Goal: Task Accomplishment & Management: Manage account settings

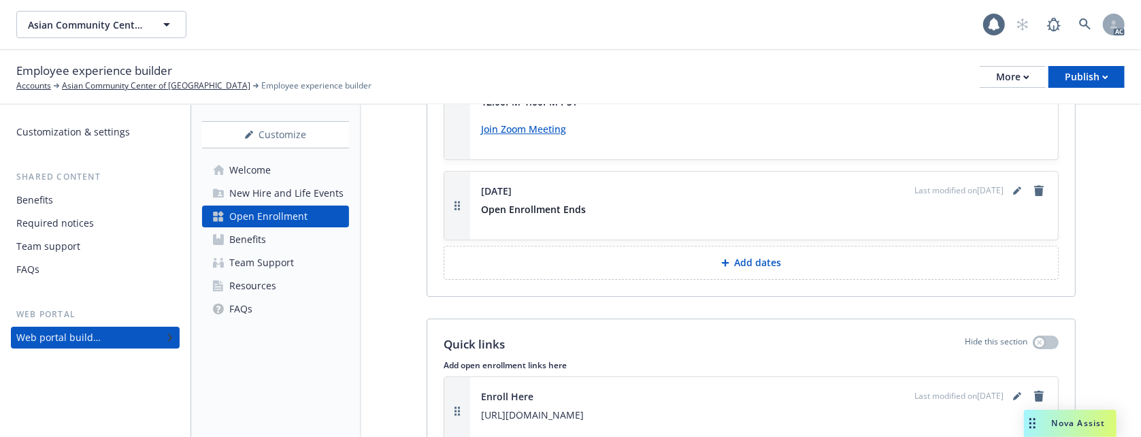
scroll to position [2825, 0]
click at [287, 191] on div "New Hire and Life Events" at bounding box center [286, 193] width 114 height 22
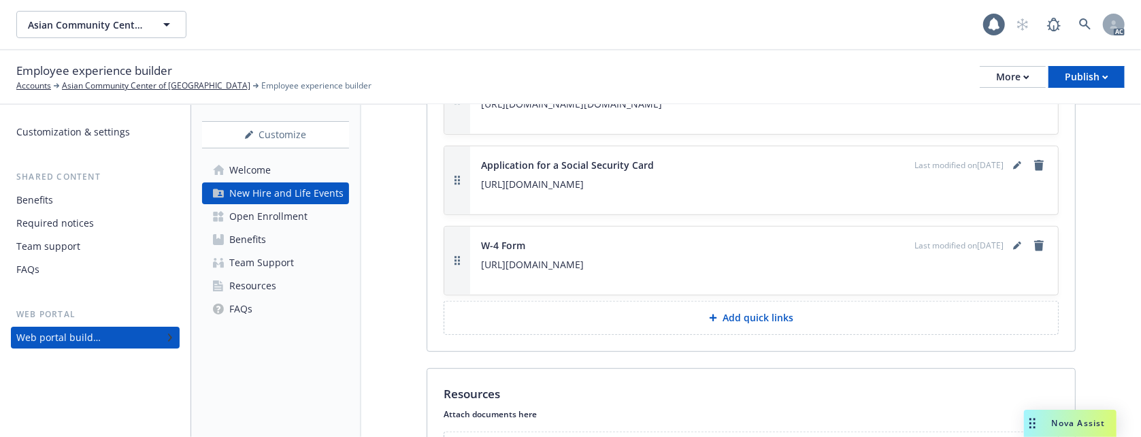
scroll to position [3949, 0]
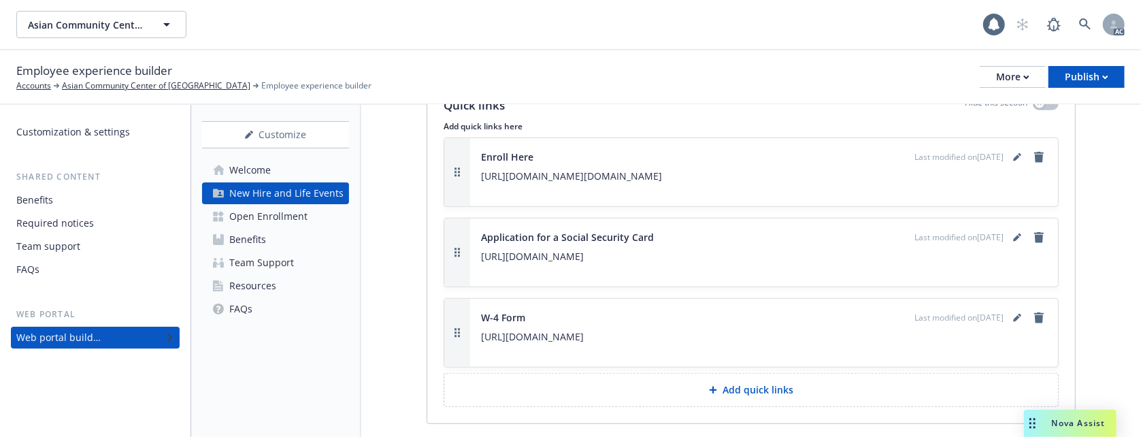
drag, startPoint x: 665, startPoint y: 349, endPoint x: 485, endPoint y: 354, distance: 180.4
click at [485, 345] on p "https://www.irs.gov/pub/irs-pdf/fw4.pdf" at bounding box center [764, 337] width 566 height 16
copy p "https://www.irs.gov/pub/irs-pdf/fw4.pdf"
click at [1035, 323] on icon "remove" at bounding box center [1040, 317] width 10 height 11
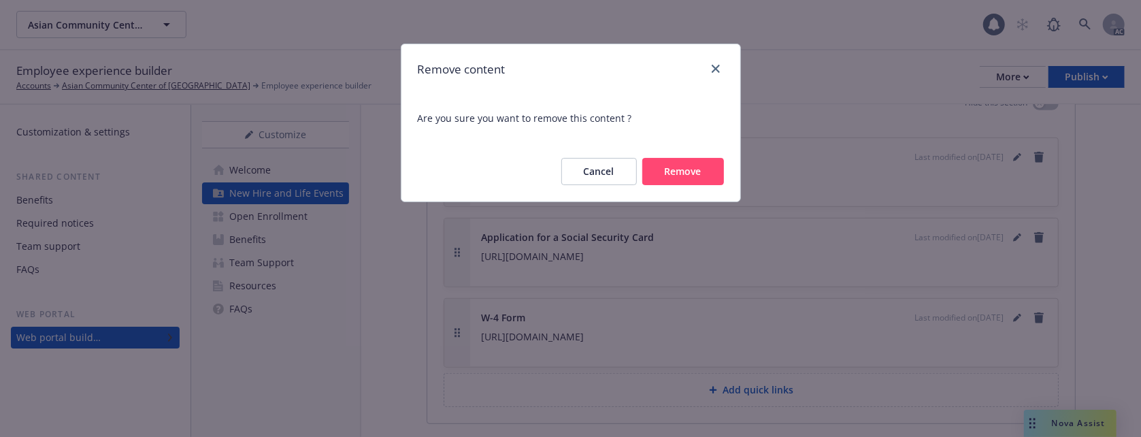
click at [700, 173] on button "Remove" at bounding box center [684, 171] width 82 height 27
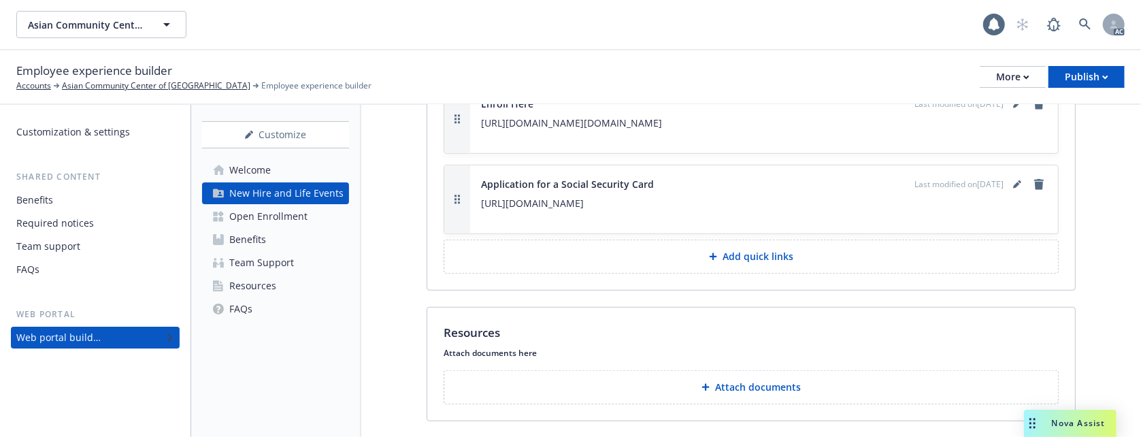
scroll to position [4050, 0]
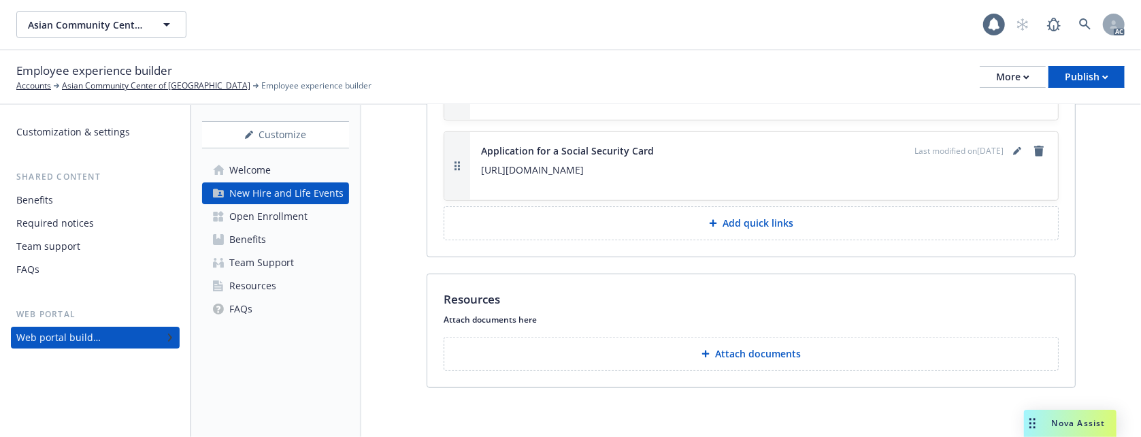
click at [747, 352] on p "Attach documents" at bounding box center [758, 354] width 86 height 14
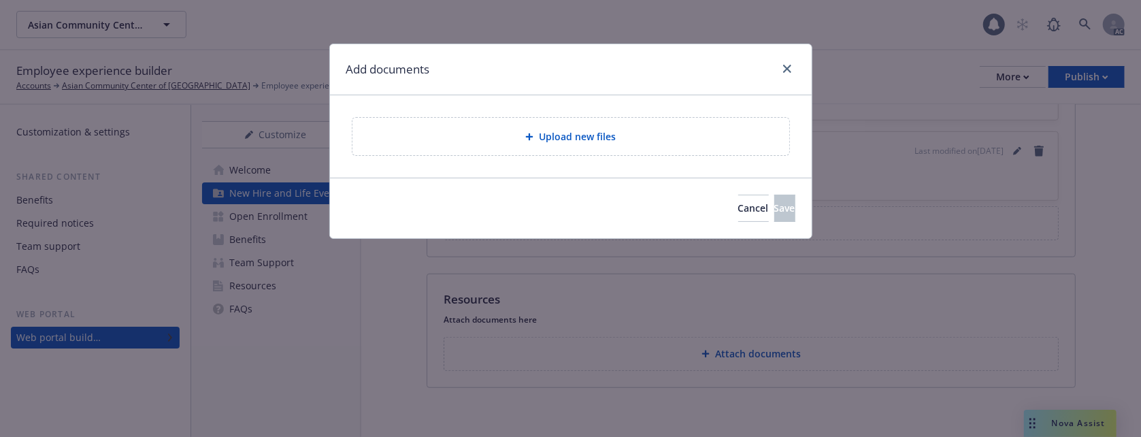
click at [603, 133] on span "Upload new files" at bounding box center [577, 136] width 77 height 14
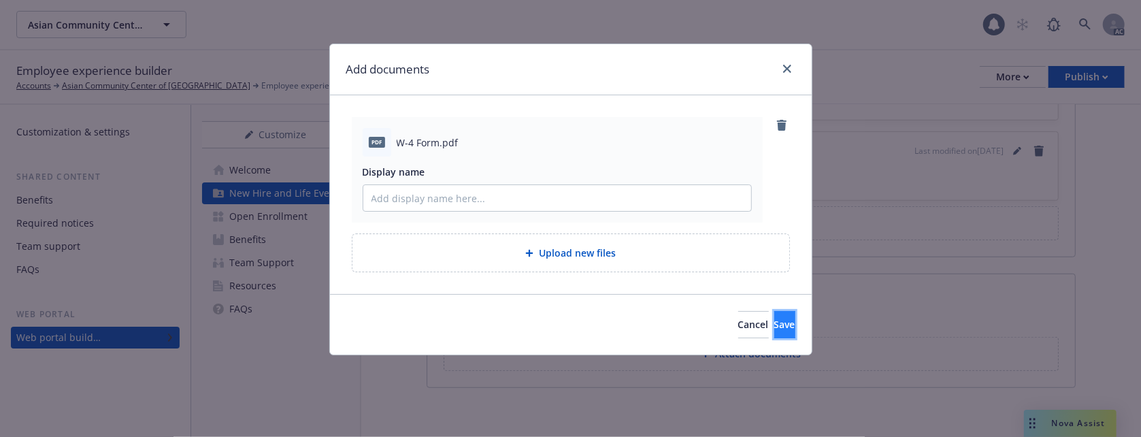
click at [775, 327] on span "Save" at bounding box center [785, 324] width 21 height 13
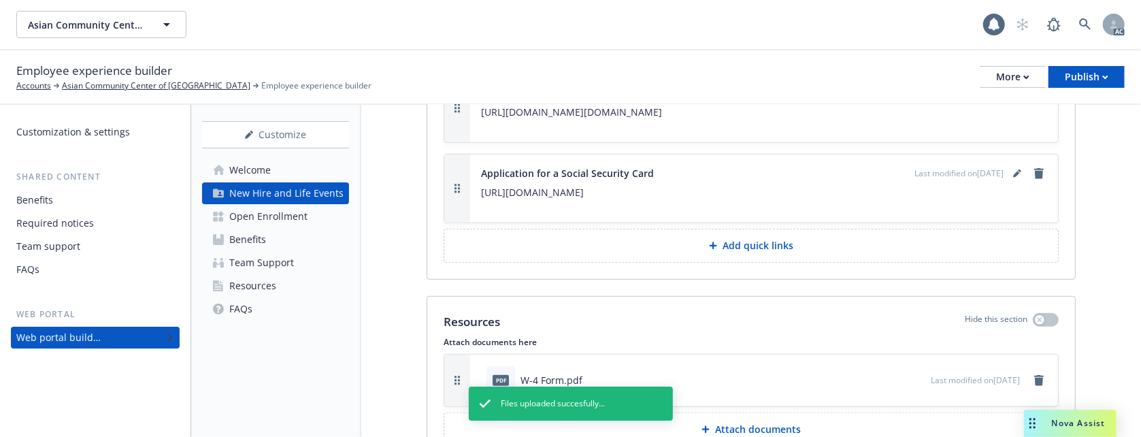
scroll to position [3922, 0]
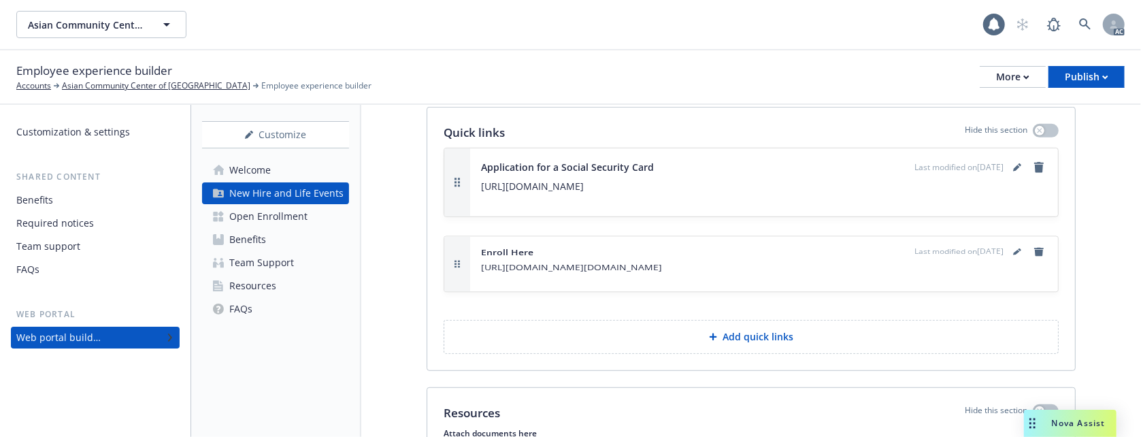
drag, startPoint x: 456, startPoint y: 201, endPoint x: 464, endPoint y: 294, distance: 92.9
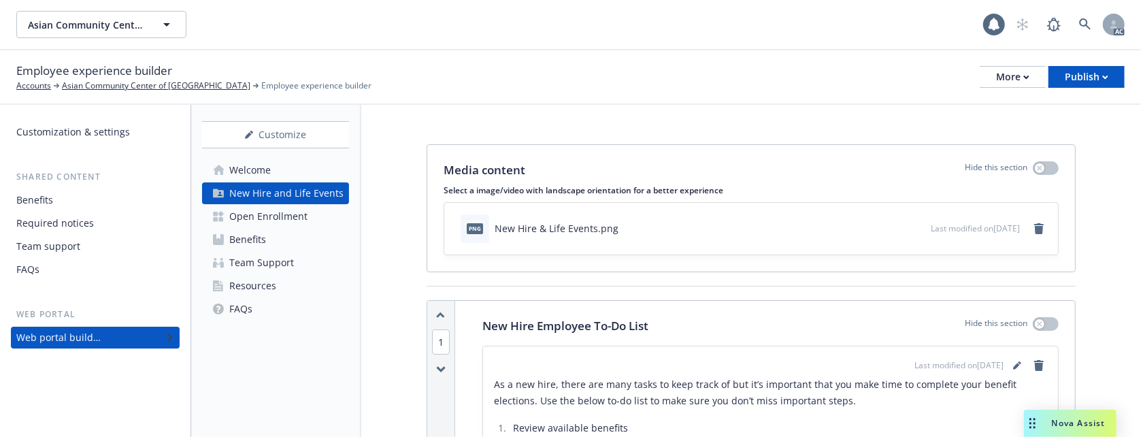
scroll to position [0, 0]
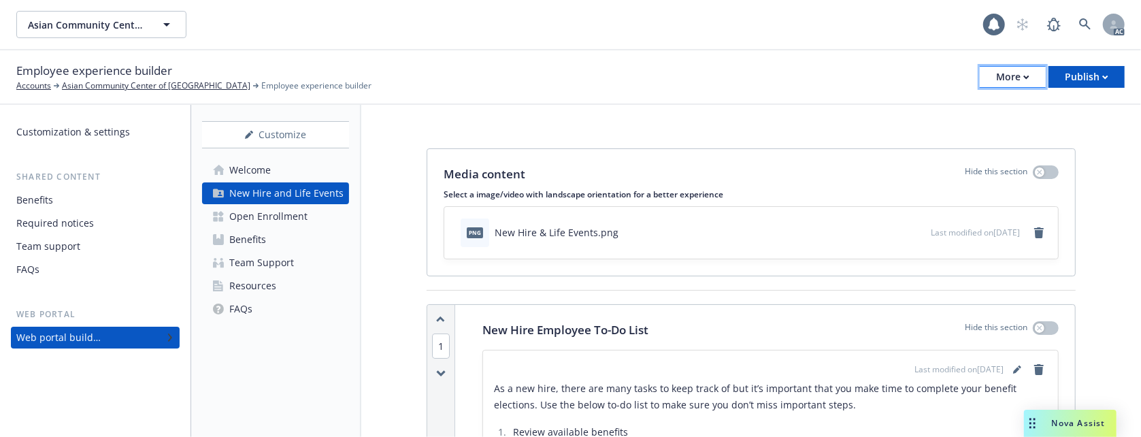
click at [1006, 71] on div "More" at bounding box center [1012, 77] width 33 height 20
click at [295, 216] on div "Open Enrollment" at bounding box center [268, 217] width 78 height 22
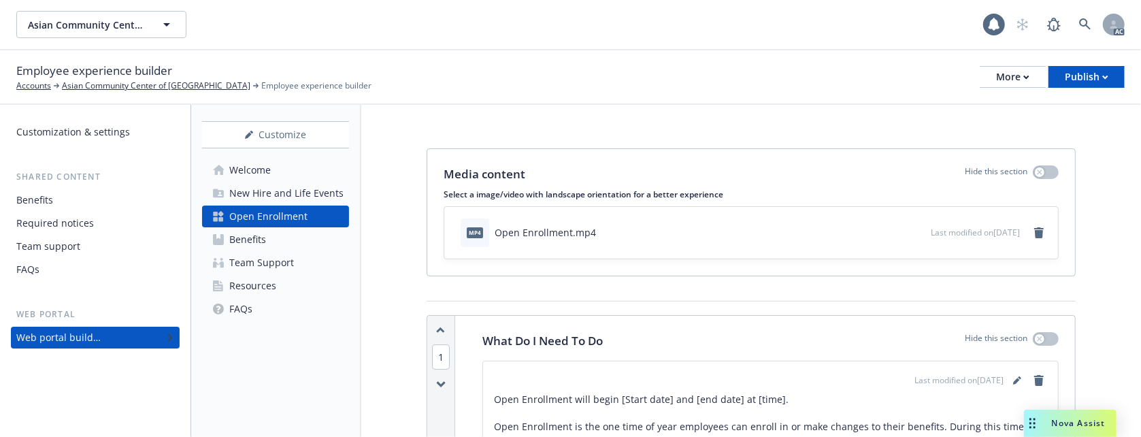
click at [248, 259] on div "Team Support" at bounding box center [261, 263] width 65 height 22
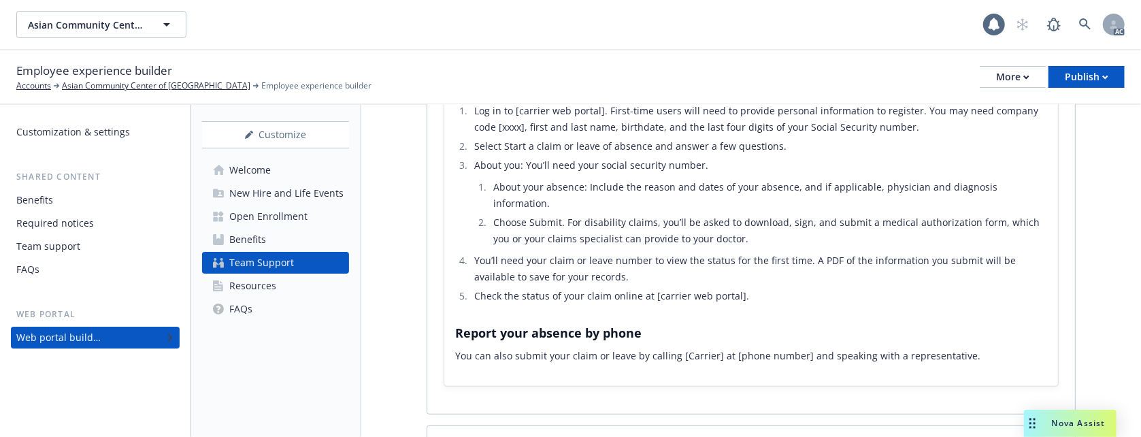
scroll to position [453, 0]
drag, startPoint x: 738, startPoint y: 303, endPoint x: 833, endPoint y: 306, distance: 95.4
click at [830, 306] on li "Check the status of your claim online at [carrier web portal]." at bounding box center [758, 298] width 577 height 16
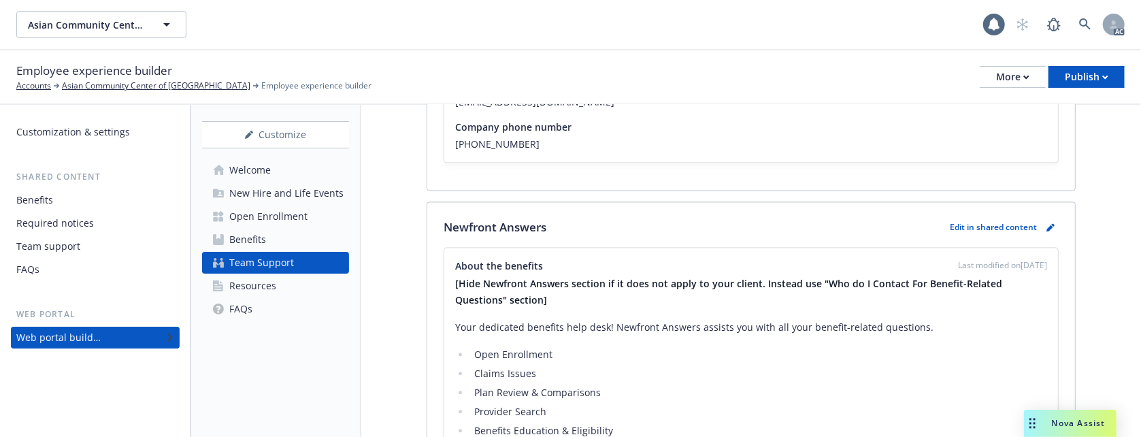
scroll to position [1600, 0]
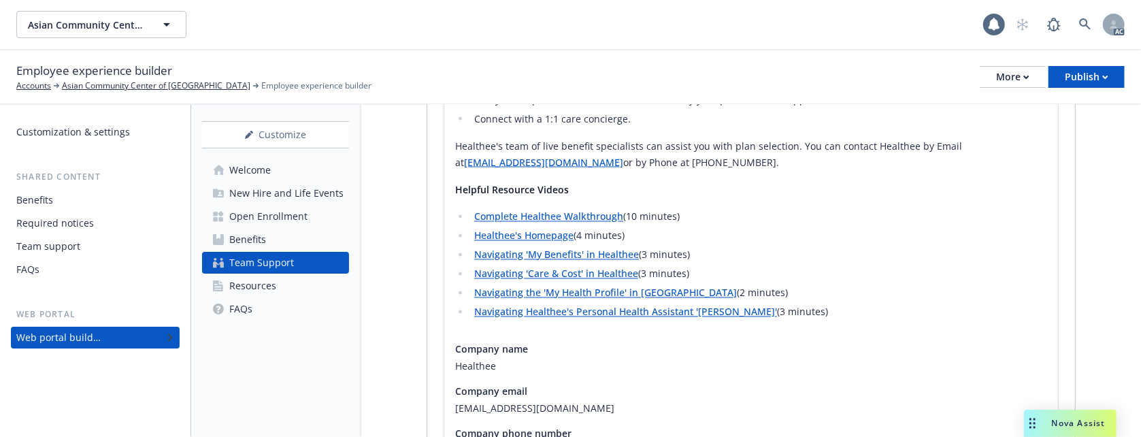
click at [82, 248] on div "Team support" at bounding box center [95, 247] width 158 height 22
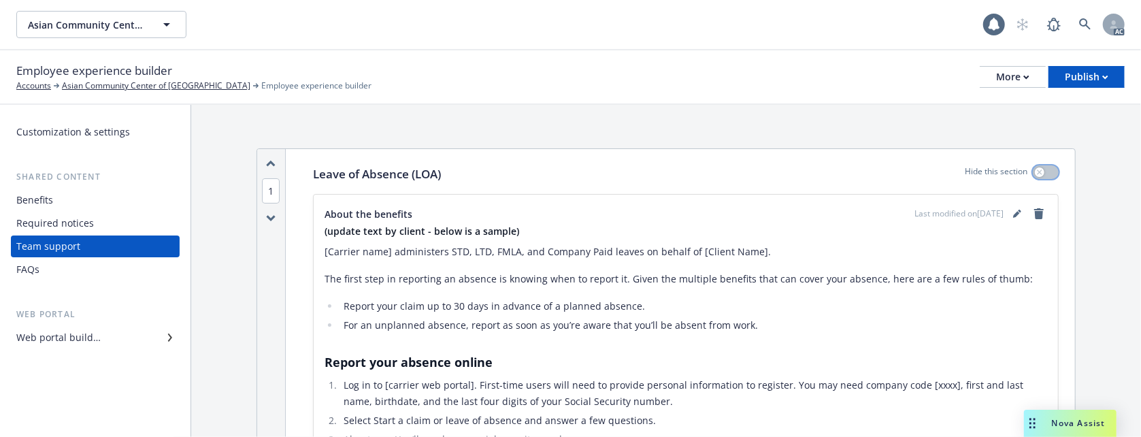
click at [1038, 175] on button "button" at bounding box center [1046, 172] width 26 height 14
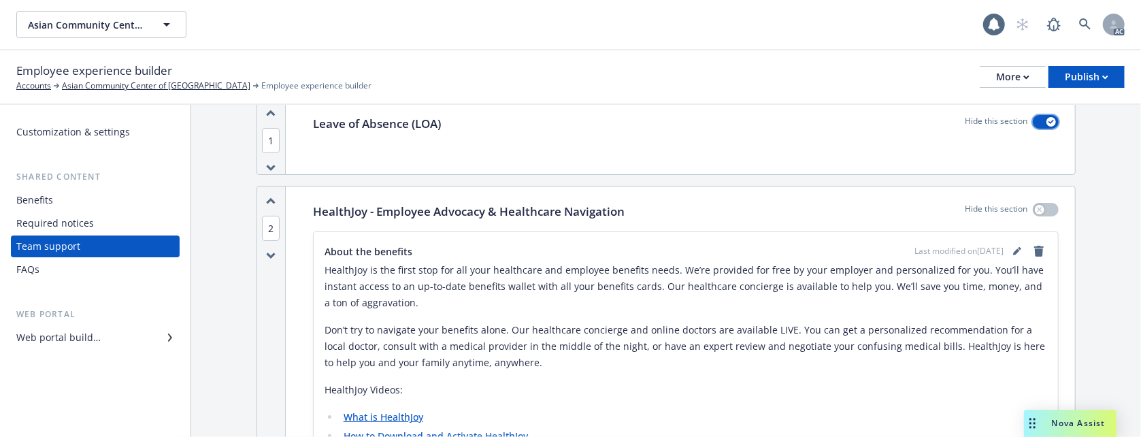
scroll to position [91, 0]
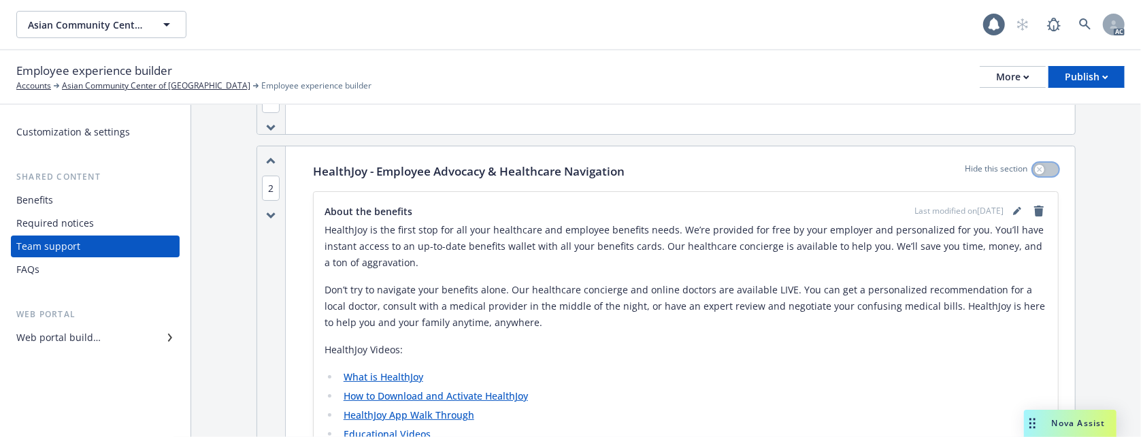
click at [1037, 167] on icon "button" at bounding box center [1039, 169] width 5 height 5
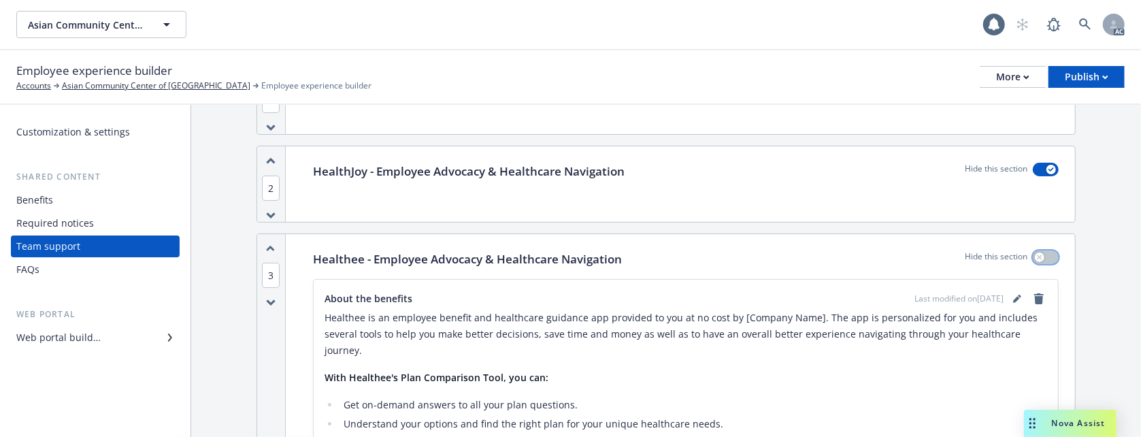
click at [1036, 251] on button "button" at bounding box center [1046, 257] width 26 height 14
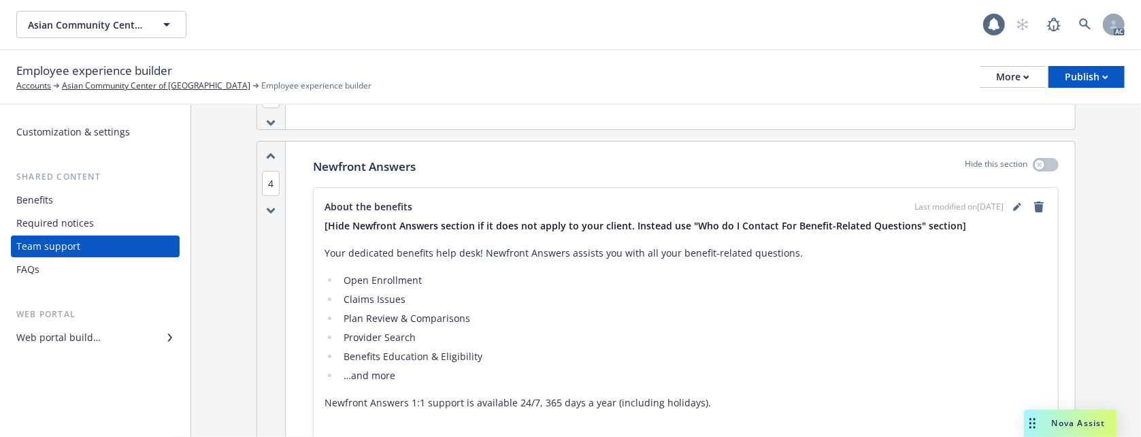
scroll to position [272, 0]
click at [1039, 161] on button "button" at bounding box center [1046, 163] width 26 height 14
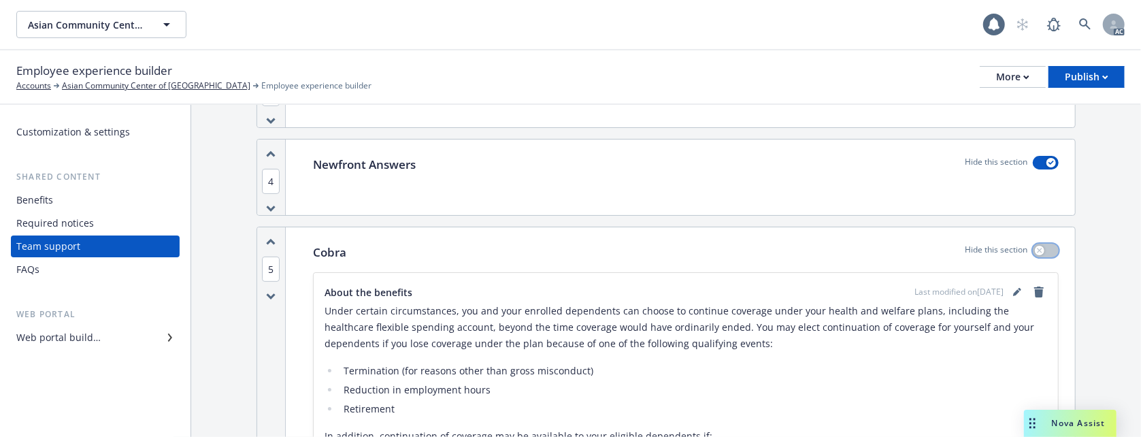
click at [1033, 253] on button "button" at bounding box center [1046, 251] width 26 height 14
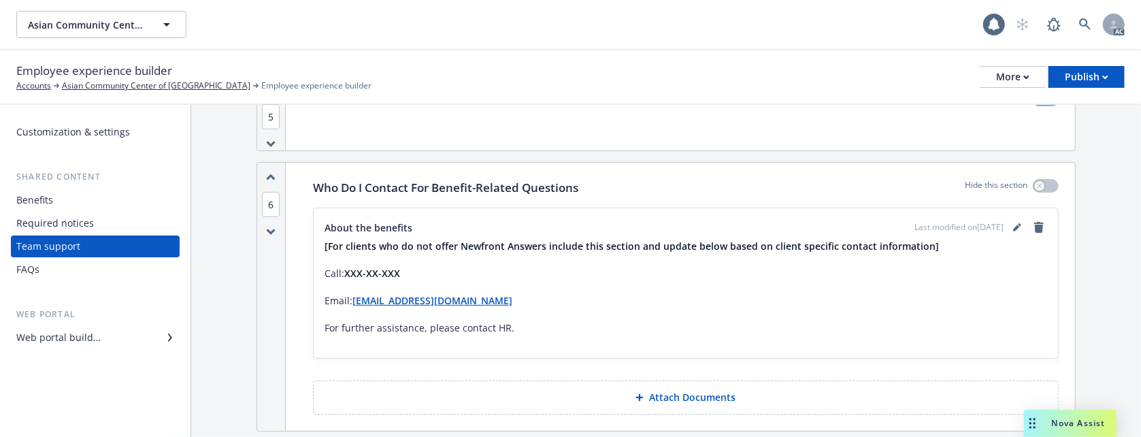
scroll to position [453, 0]
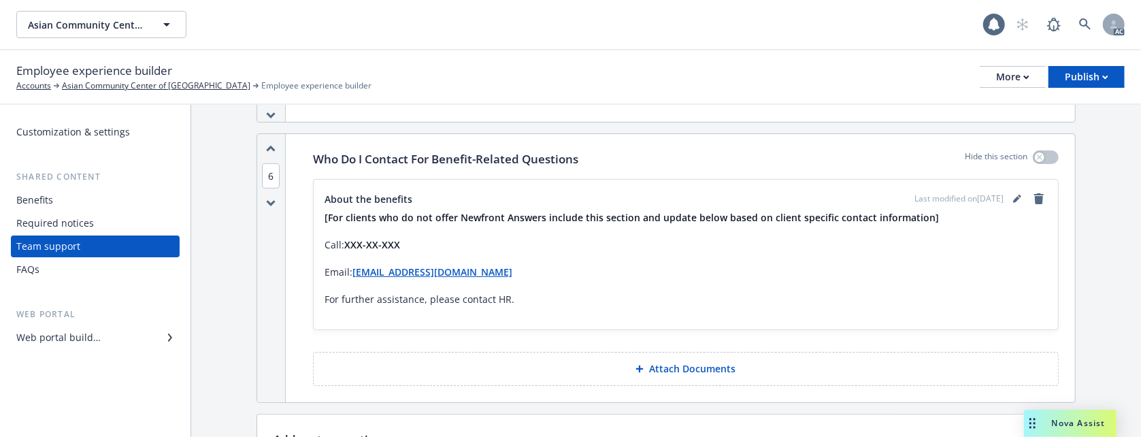
click at [66, 222] on div "Required notices" at bounding box center [55, 223] width 78 height 22
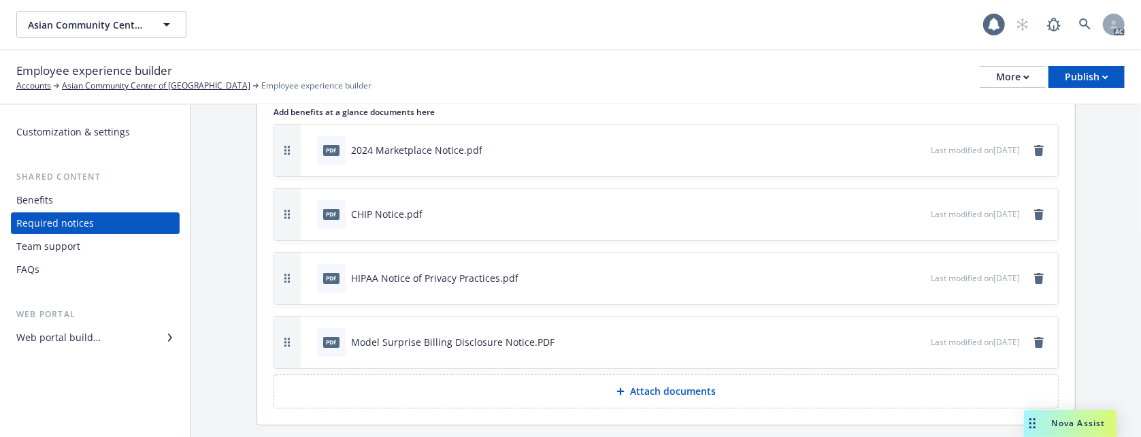
scroll to position [123, 0]
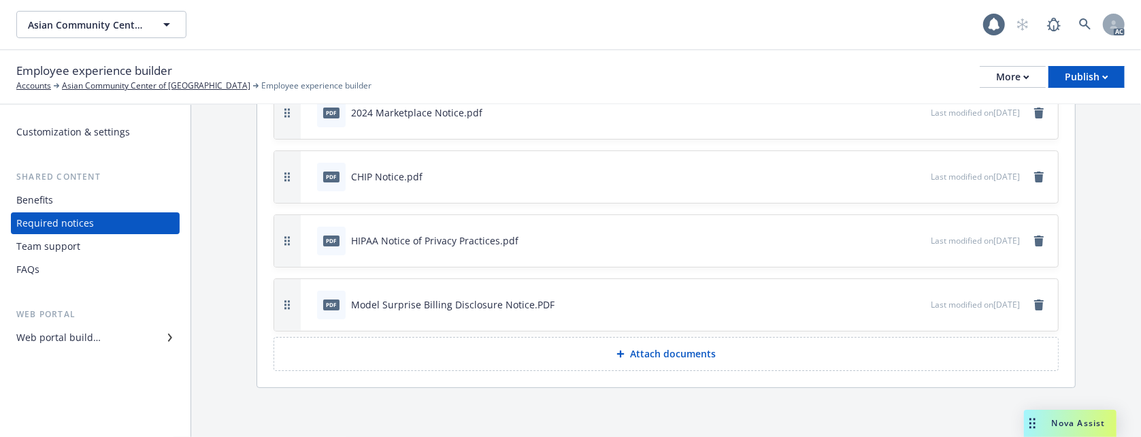
click at [44, 196] on div "Benefits" at bounding box center [34, 200] width 37 height 22
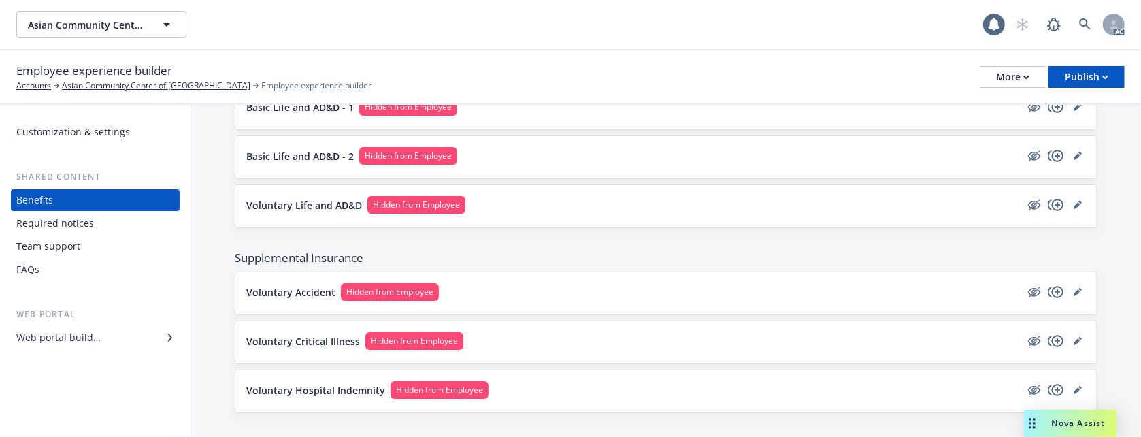
scroll to position [843, 0]
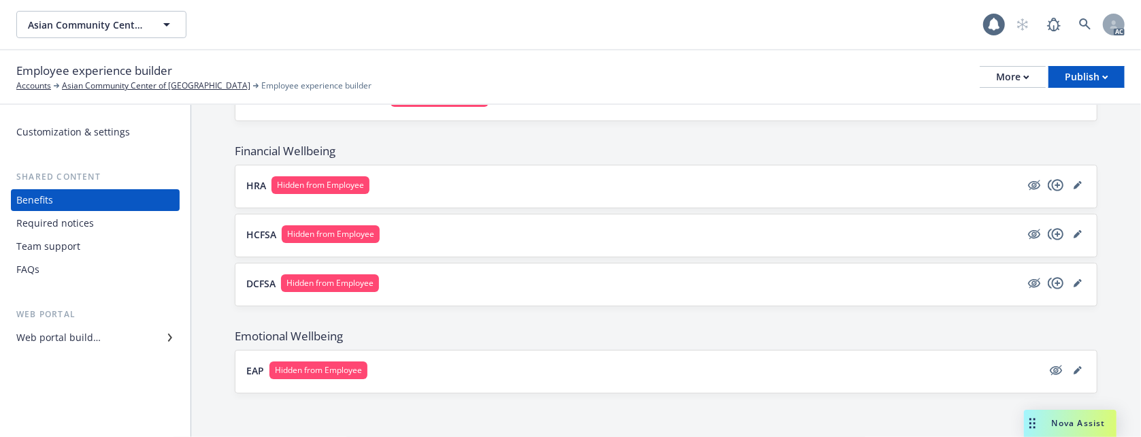
click at [69, 340] on div "Web portal builder" at bounding box center [58, 338] width 84 height 22
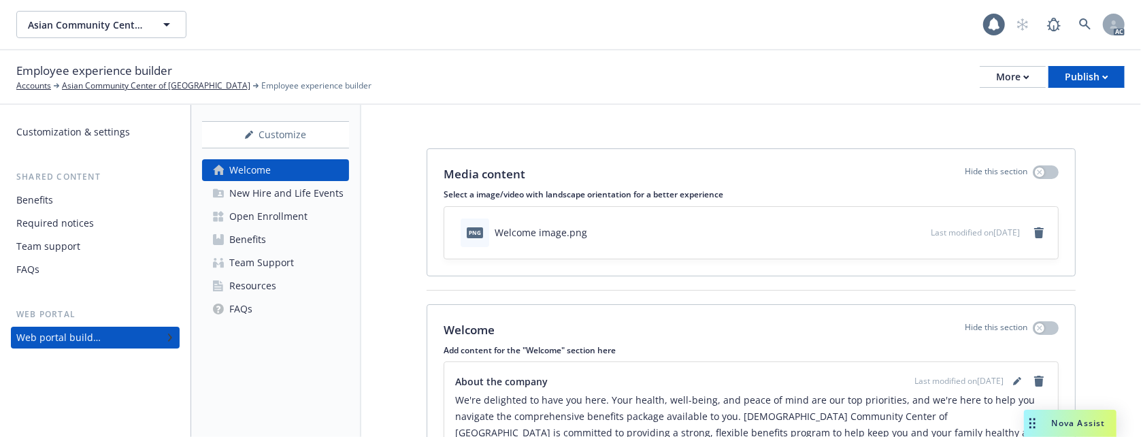
click at [245, 308] on div "FAQs" at bounding box center [240, 309] width 23 height 22
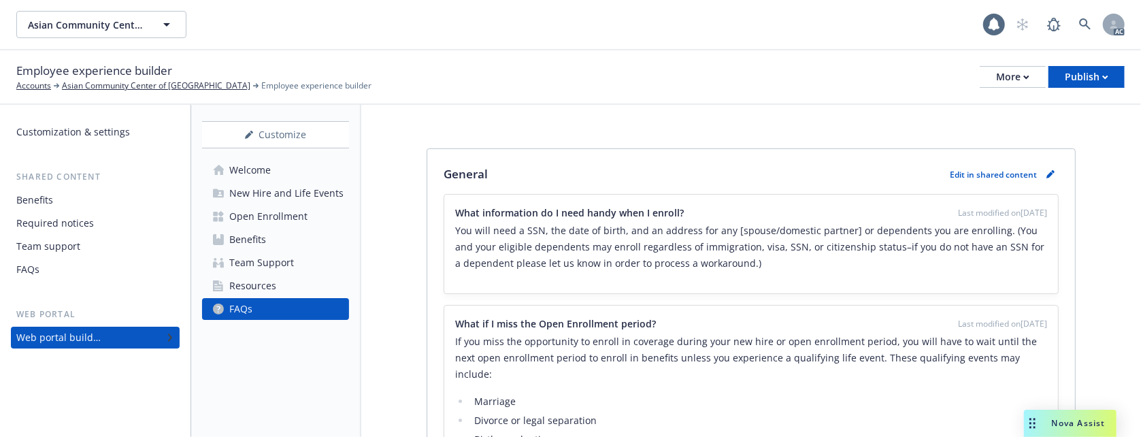
click at [238, 284] on div "Resources" at bounding box center [252, 286] width 47 height 22
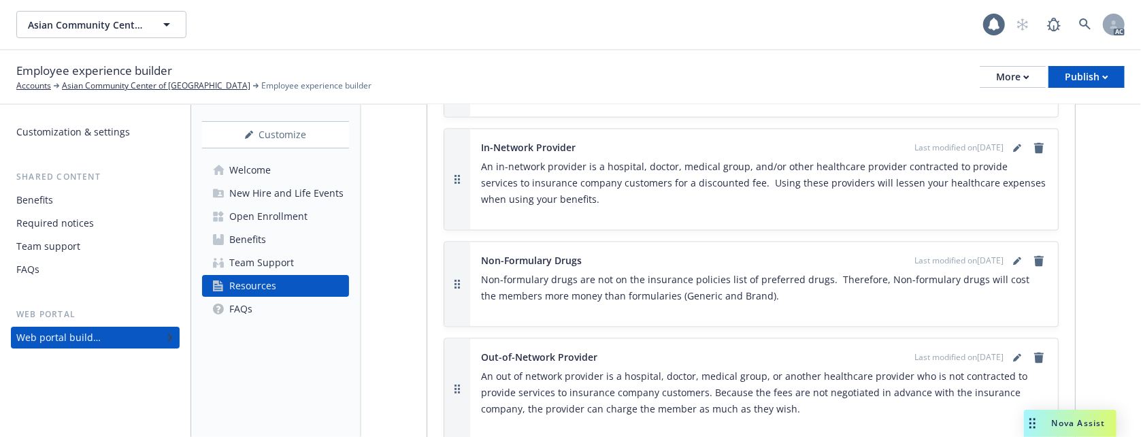
scroll to position [2178, 0]
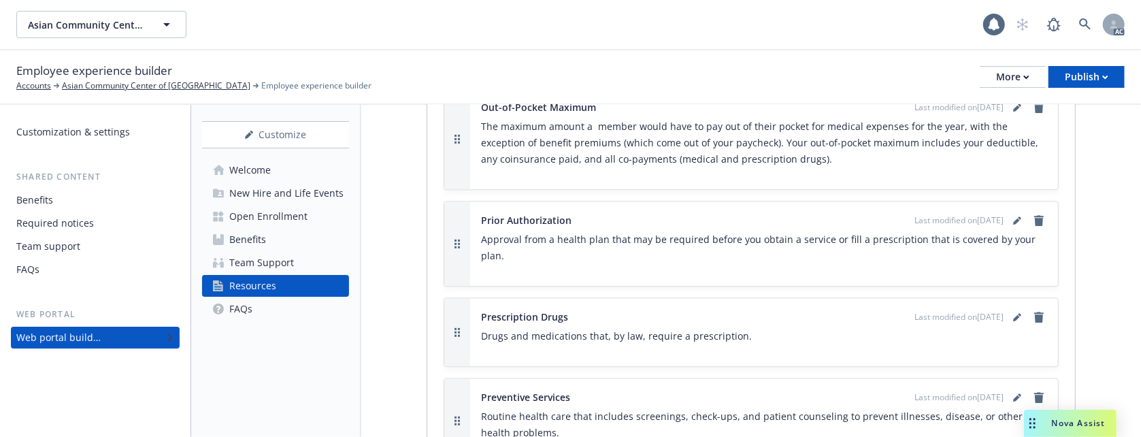
click at [265, 240] on div "Benefits" at bounding box center [247, 240] width 37 height 22
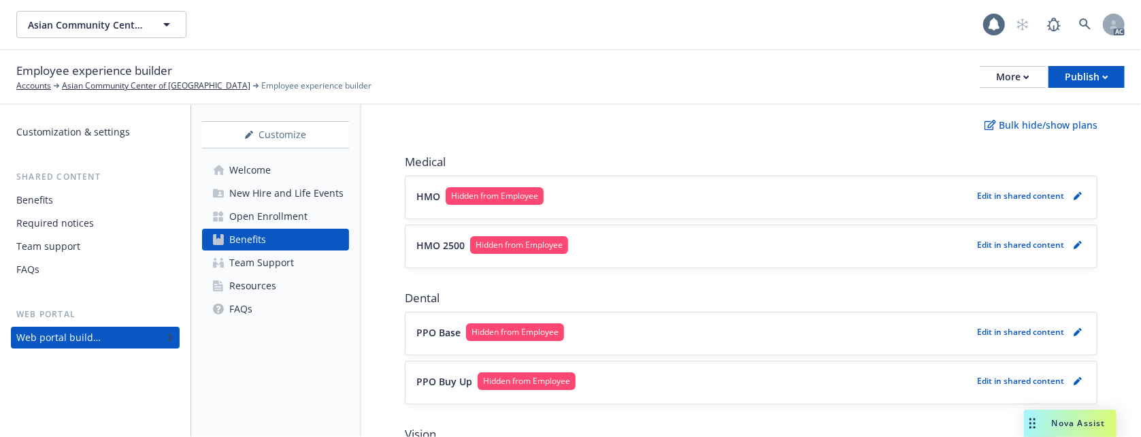
scroll to position [181, 0]
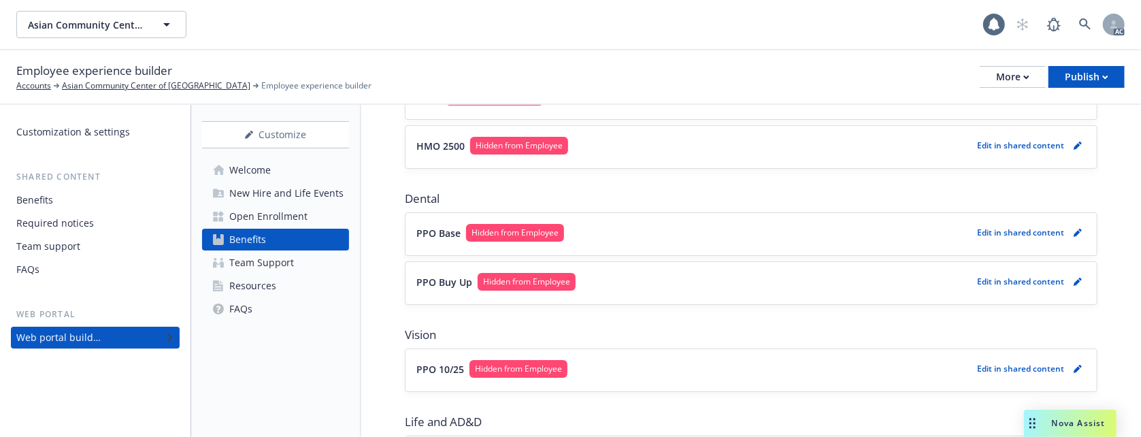
click at [673, 148] on button "HMO 2500 Hidden from Employee" at bounding box center [694, 146] width 555 height 18
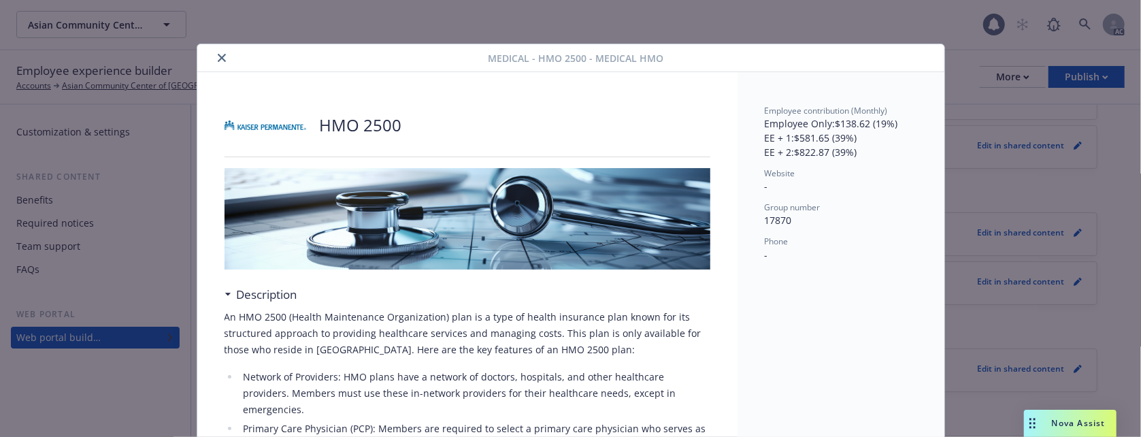
click at [218, 58] on icon "close" at bounding box center [222, 58] width 8 height 8
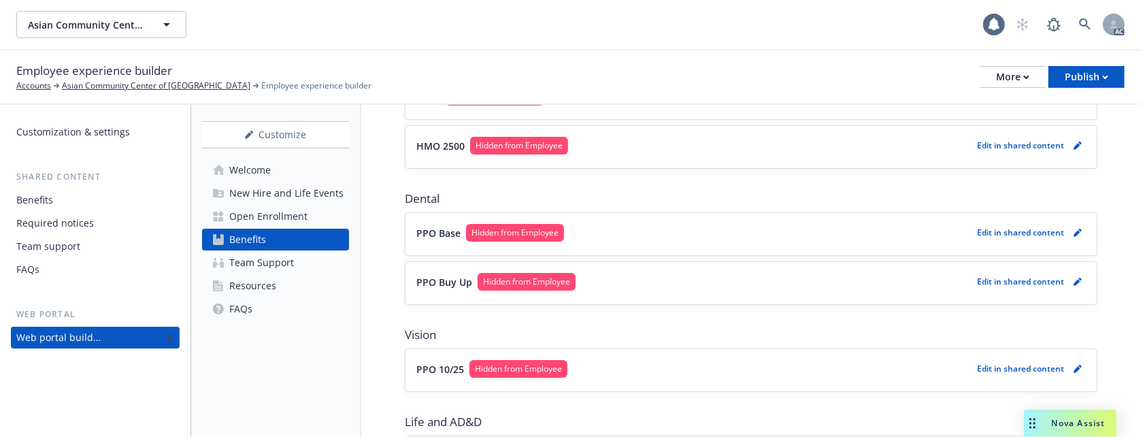
click at [273, 189] on div "New Hire and Life Events" at bounding box center [286, 193] width 114 height 22
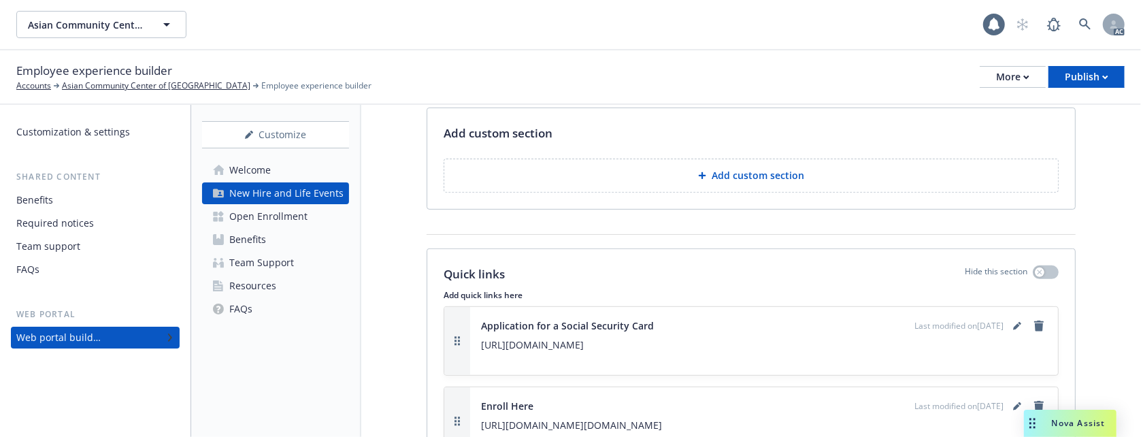
scroll to position [3812, 0]
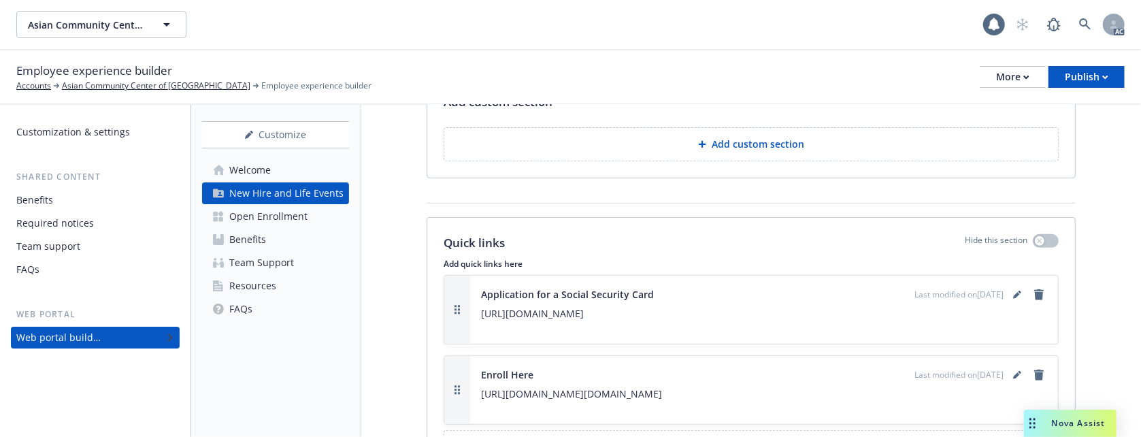
click at [280, 243] on link "Benefits" at bounding box center [275, 240] width 147 height 22
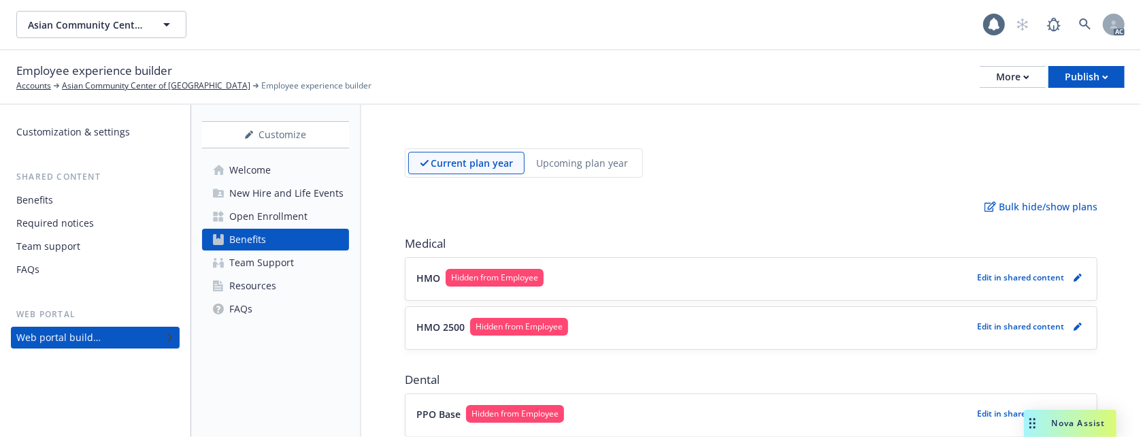
click at [644, 270] on button "HMO Hidden from Employee" at bounding box center [694, 278] width 555 height 18
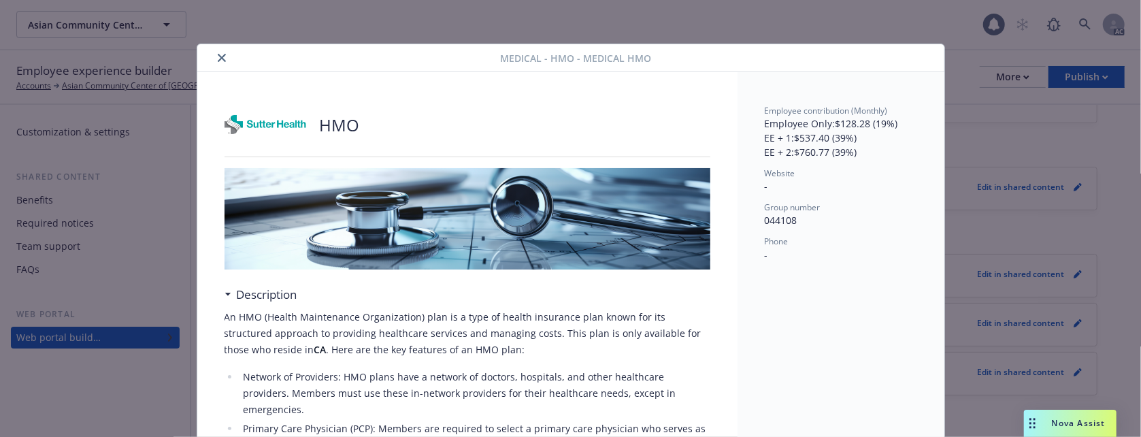
click at [218, 54] on icon "close" at bounding box center [222, 58] width 8 height 8
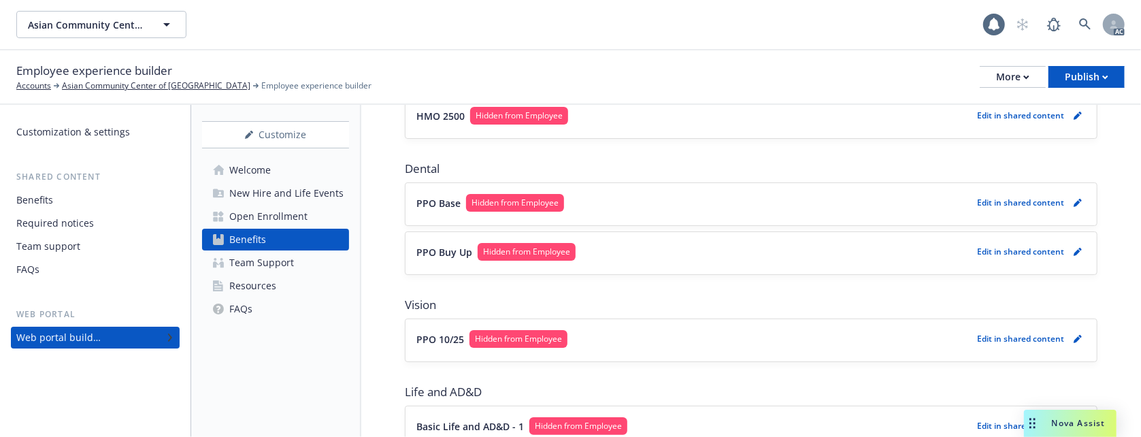
scroll to position [91, 0]
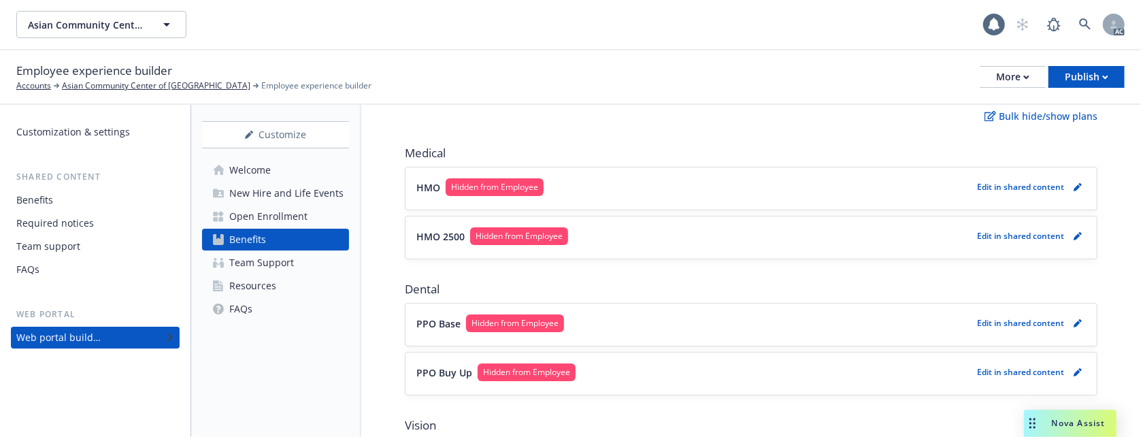
click at [668, 242] on button "HMO 2500 Hidden from Employee" at bounding box center [694, 236] width 555 height 18
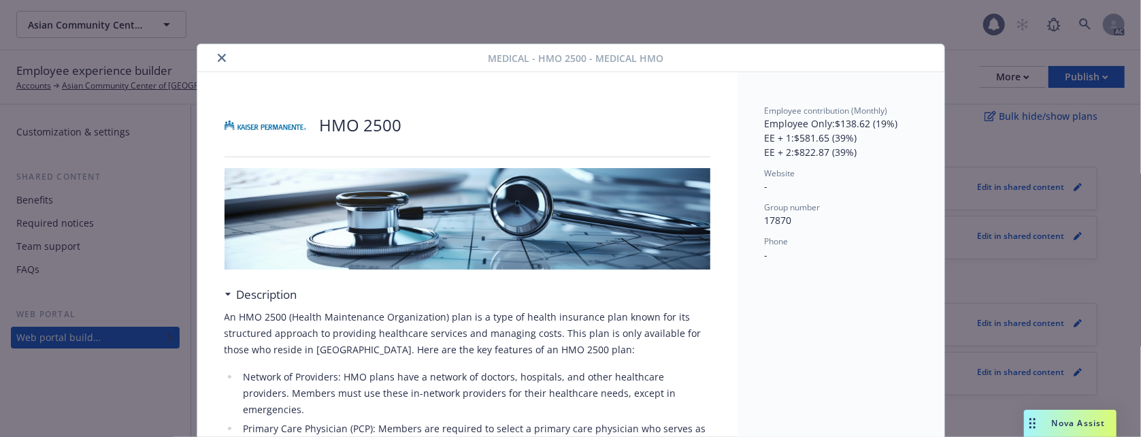
click at [218, 57] on icon "close" at bounding box center [222, 58] width 8 height 8
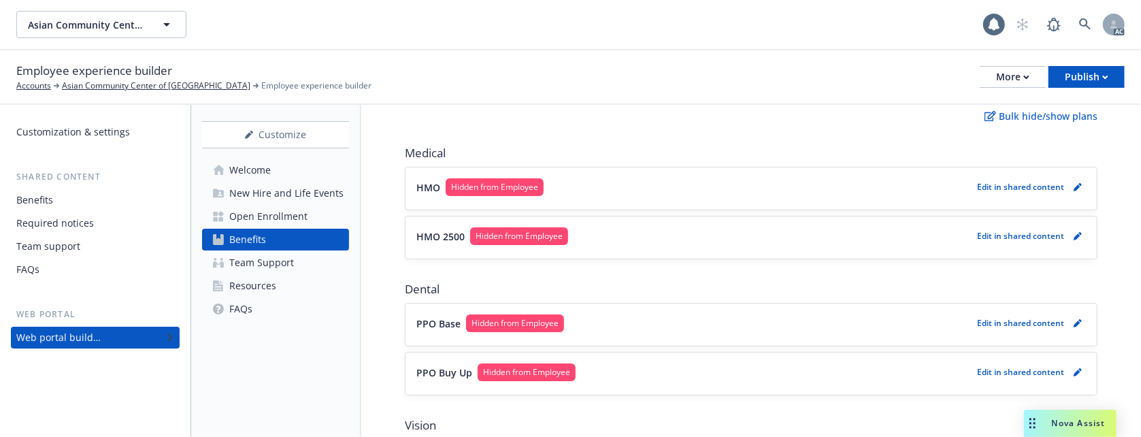
click at [644, 320] on button "PPO Base Hidden from Employee" at bounding box center [694, 323] width 555 height 18
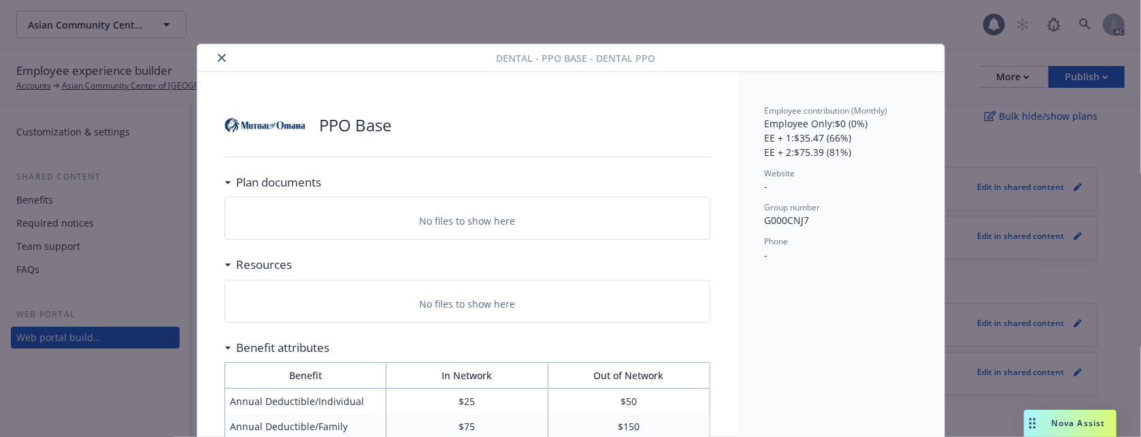
scroll to position [41, 0]
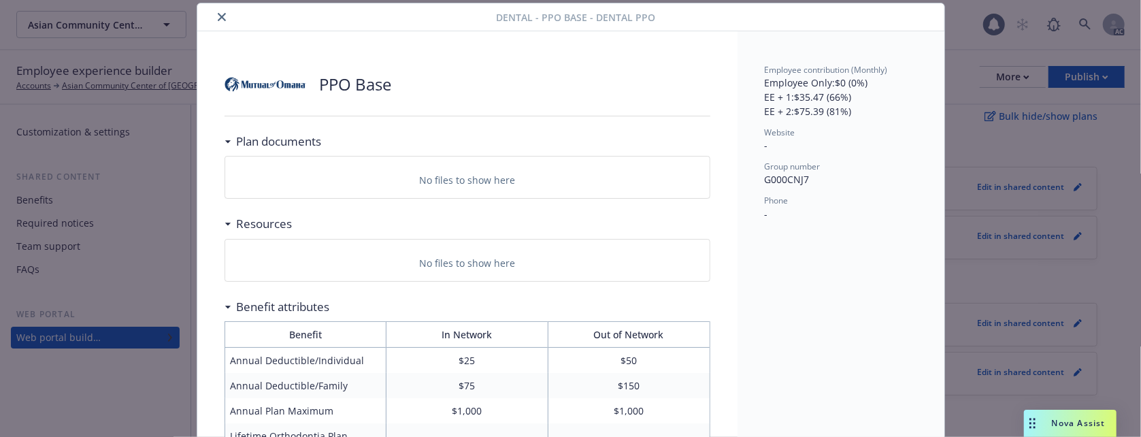
click at [218, 16] on icon "close" at bounding box center [222, 17] width 8 height 8
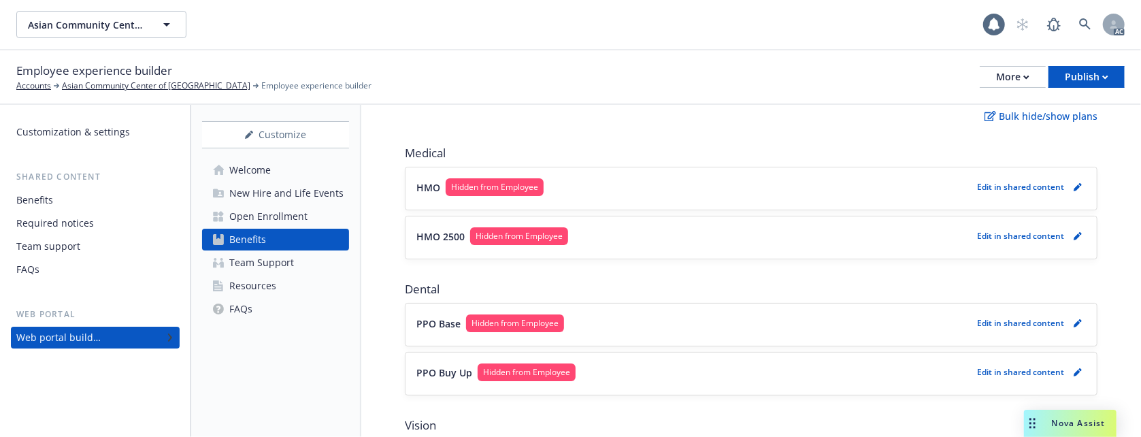
click at [681, 327] on button "PPO Base Hidden from Employee" at bounding box center [694, 323] width 555 height 18
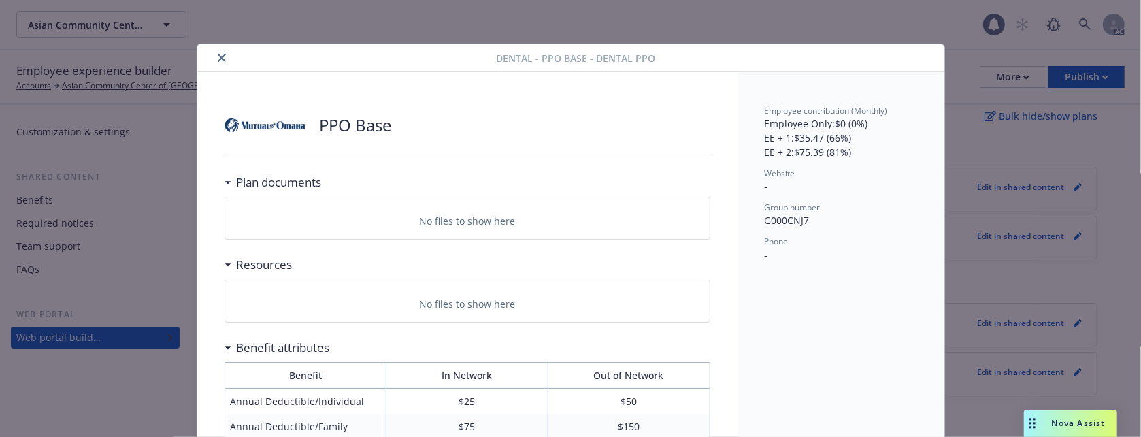
click at [218, 60] on icon "close" at bounding box center [222, 58] width 8 height 8
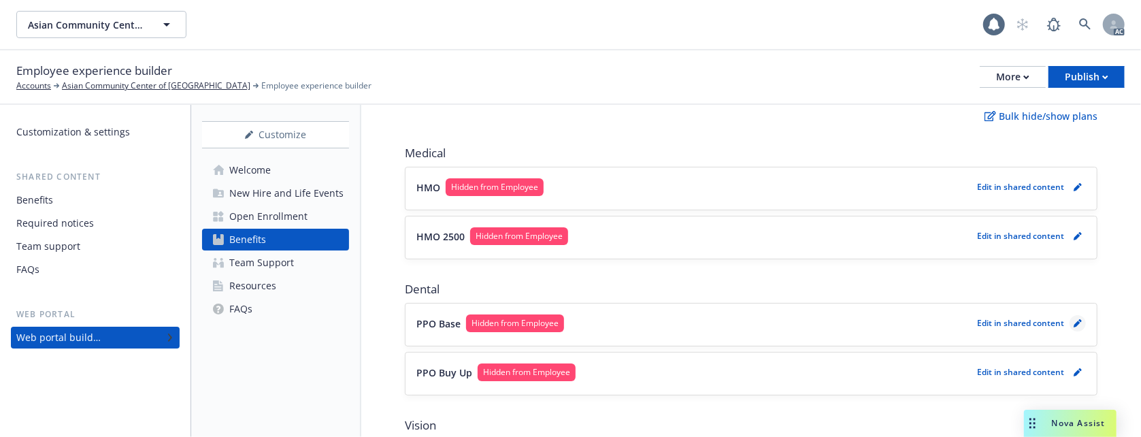
click at [1070, 325] on link "pencil" at bounding box center [1078, 323] width 16 height 16
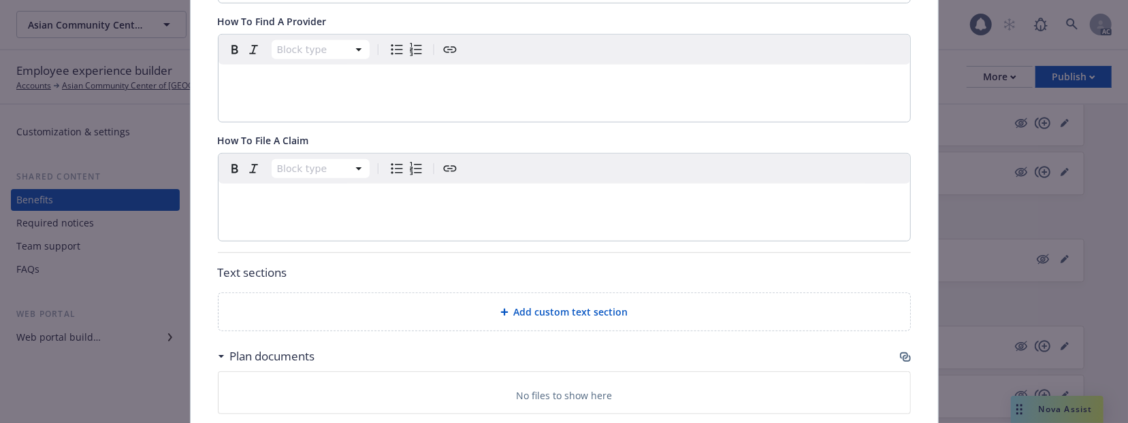
scroll to position [494, 0]
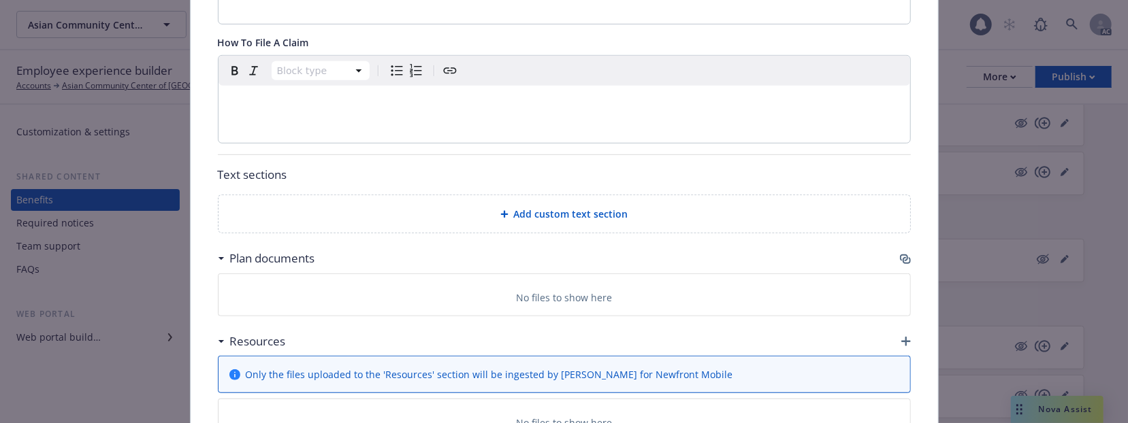
click at [900, 261] on icon "button" at bounding box center [904, 258] width 8 height 7
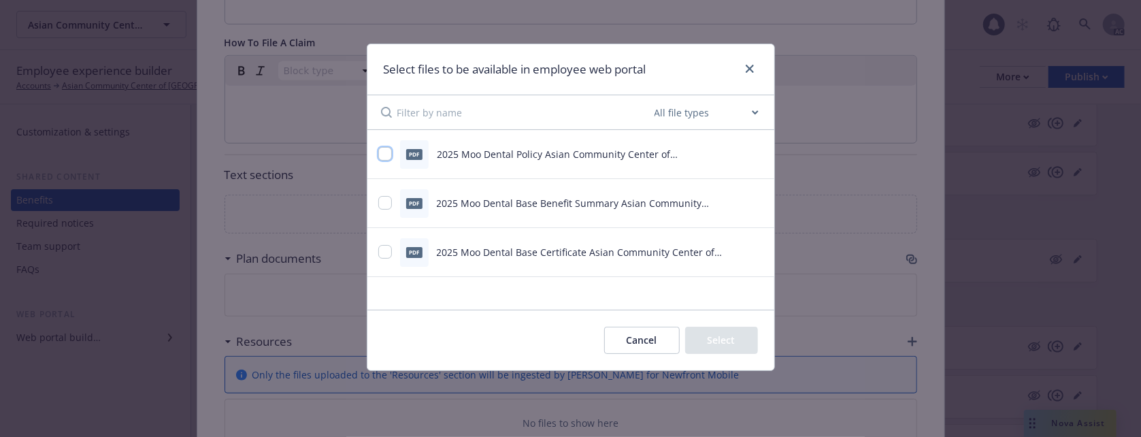
click at [378, 156] on input "checkbox" at bounding box center [385, 154] width 14 height 14
checkbox input "true"
click at [384, 210] on div at bounding box center [385, 203] width 14 height 14
click at [385, 249] on input "checkbox" at bounding box center [385, 252] width 14 height 14
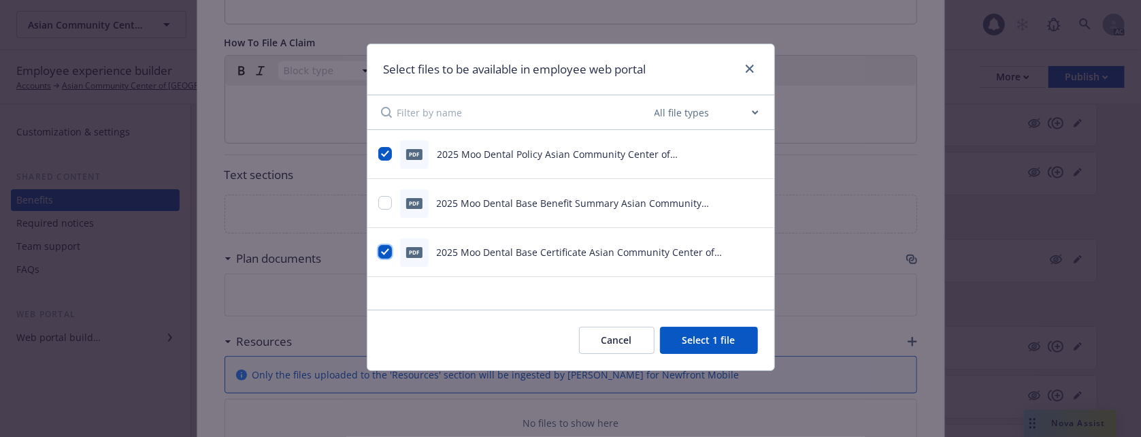
checkbox input "true"
click at [385, 200] on input "checkbox" at bounding box center [385, 203] width 14 height 14
checkbox input "true"
click at [711, 342] on button "Select 3 files" at bounding box center [706, 340] width 103 height 27
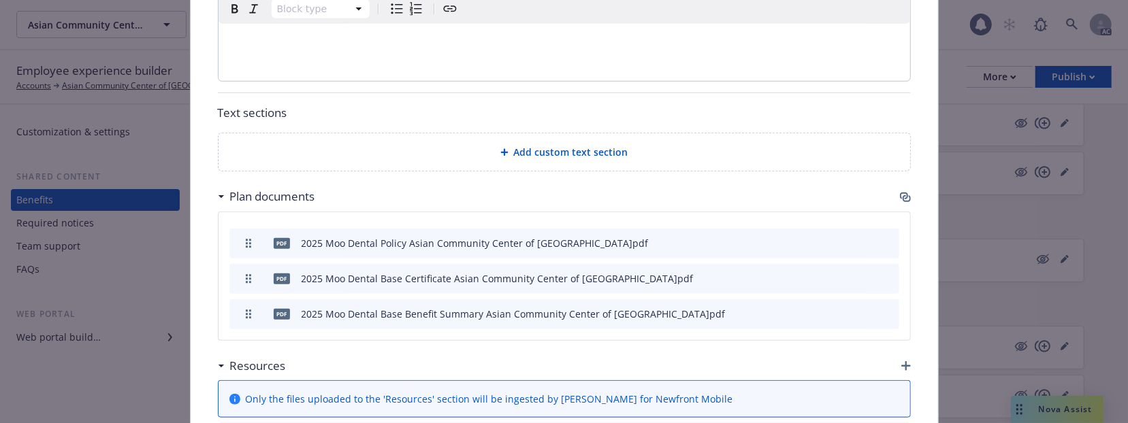
scroll to position [730, 0]
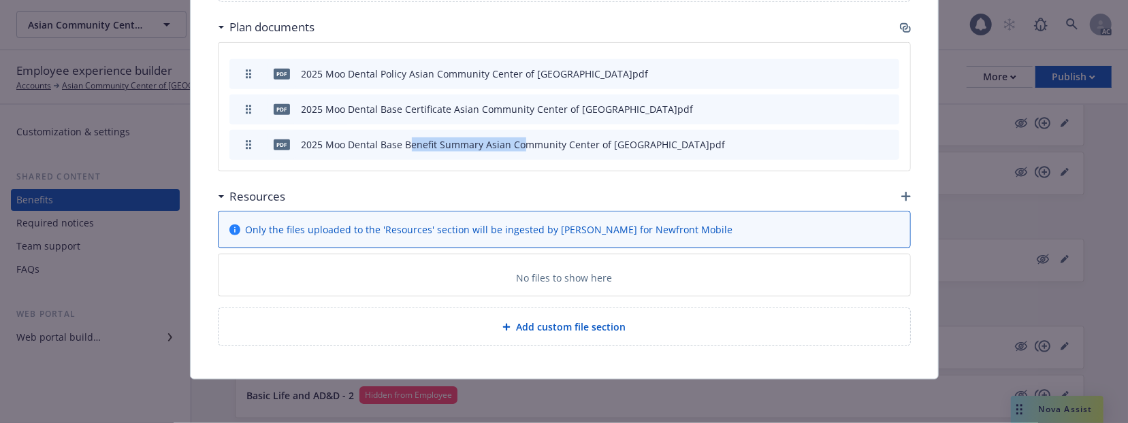
drag, startPoint x: 447, startPoint y: 140, endPoint x: 662, endPoint y: 140, distance: 215.1
click at [694, 140] on div "pdf 2025 Moo Dental Base Benefit Summary Asian Community Center of Sacramento.p…" at bounding box center [564, 145] width 670 height 30
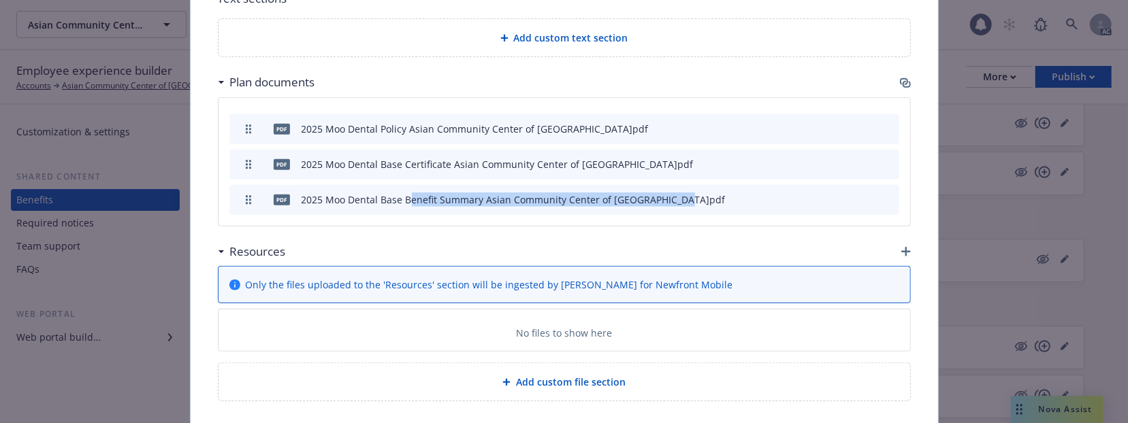
scroll to position [640, 0]
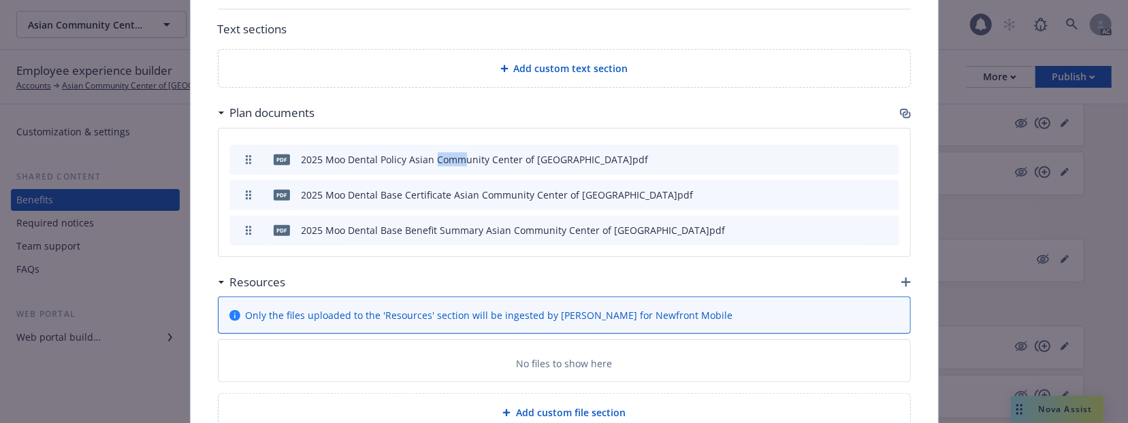
drag, startPoint x: 477, startPoint y: 155, endPoint x: 594, endPoint y: 157, distance: 117.1
click at [611, 155] on div "pdf 2025 Moo Dental Policy Asian Community Center of Sacramento.pdf" at bounding box center [564, 160] width 670 height 30
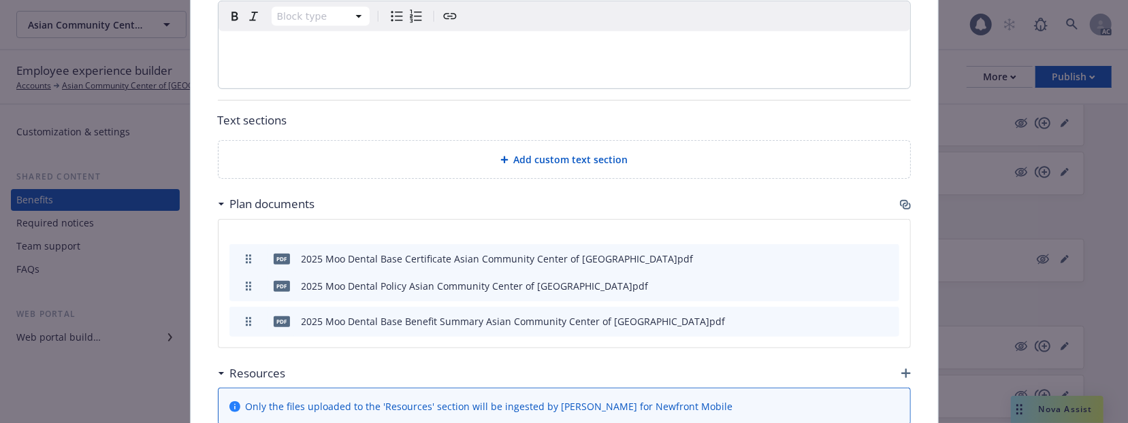
drag, startPoint x: 240, startPoint y: 292, endPoint x: 240, endPoint y: 265, distance: 27.2
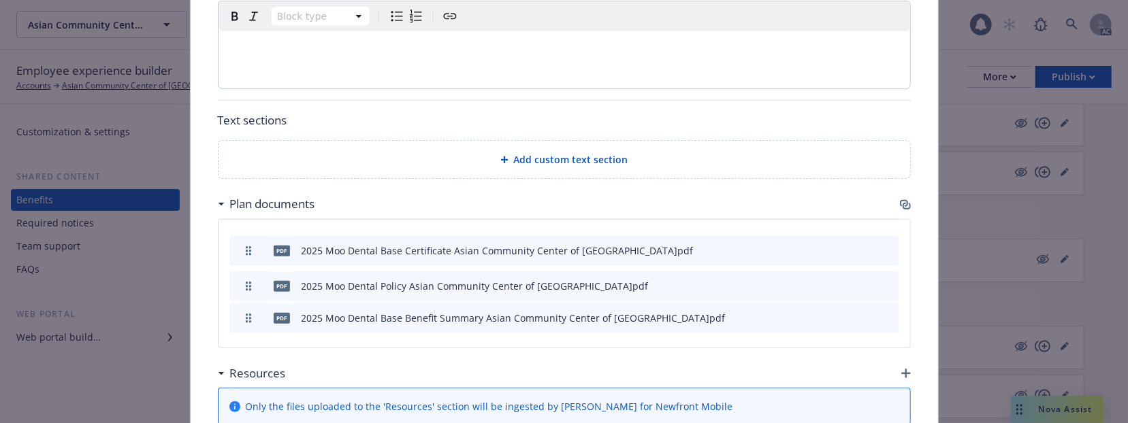
drag, startPoint x: 245, startPoint y: 325, endPoint x: 249, endPoint y: 302, distance: 23.5
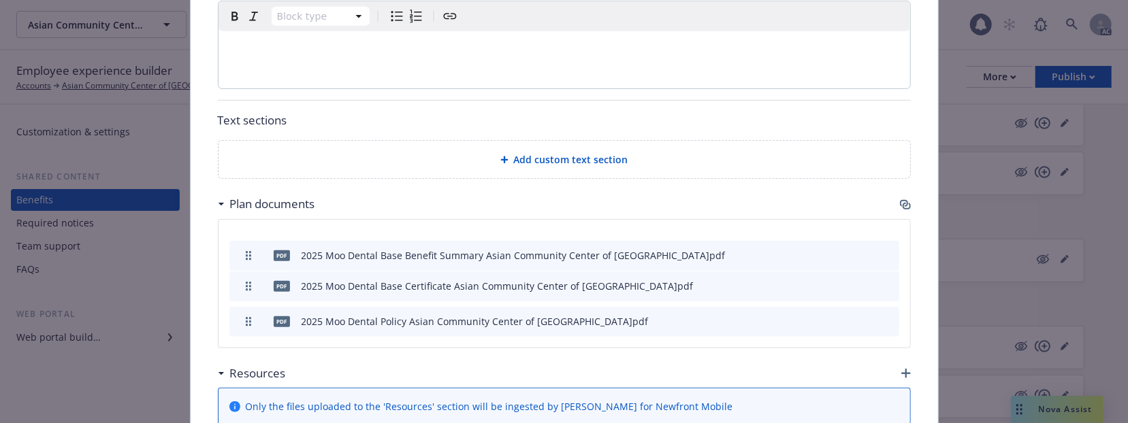
drag, startPoint x: 243, startPoint y: 289, endPoint x: 243, endPoint y: 259, distance: 30.6
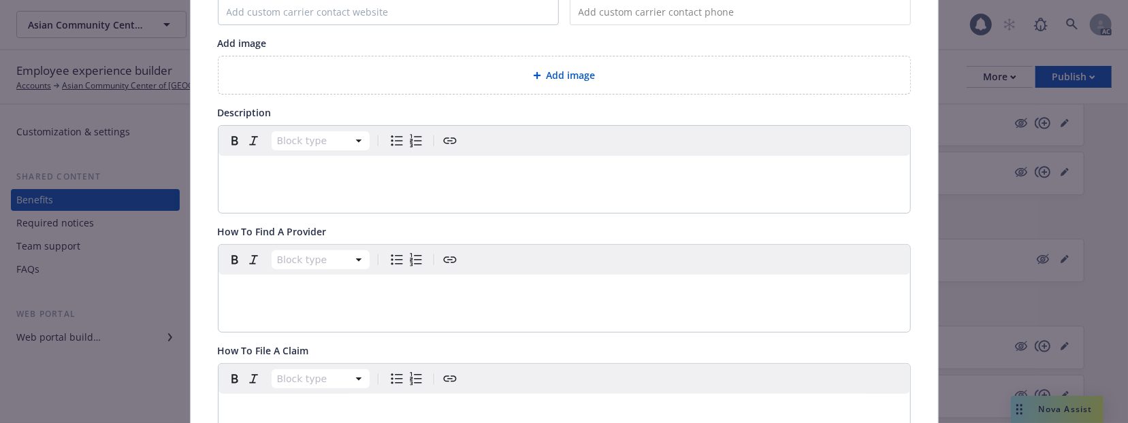
scroll to position [0, 0]
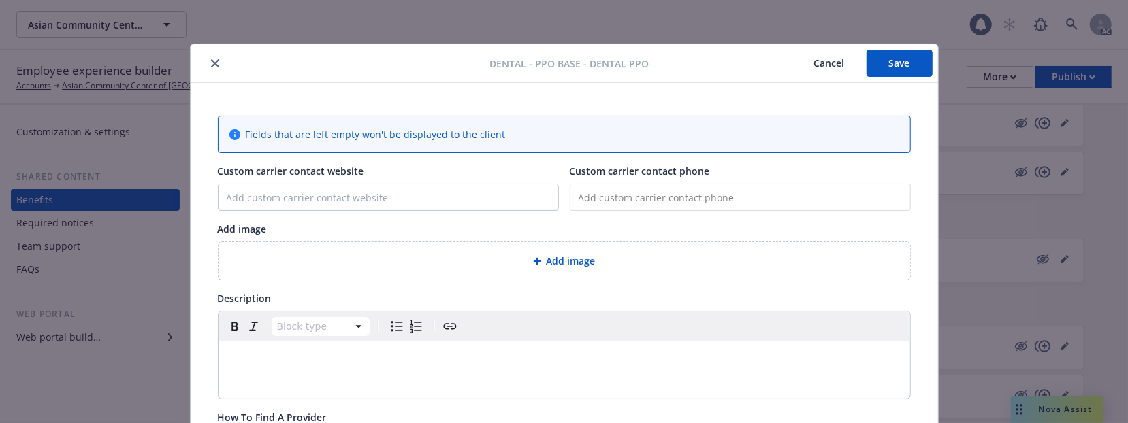
click at [559, 256] on span "Add image" at bounding box center [571, 261] width 49 height 14
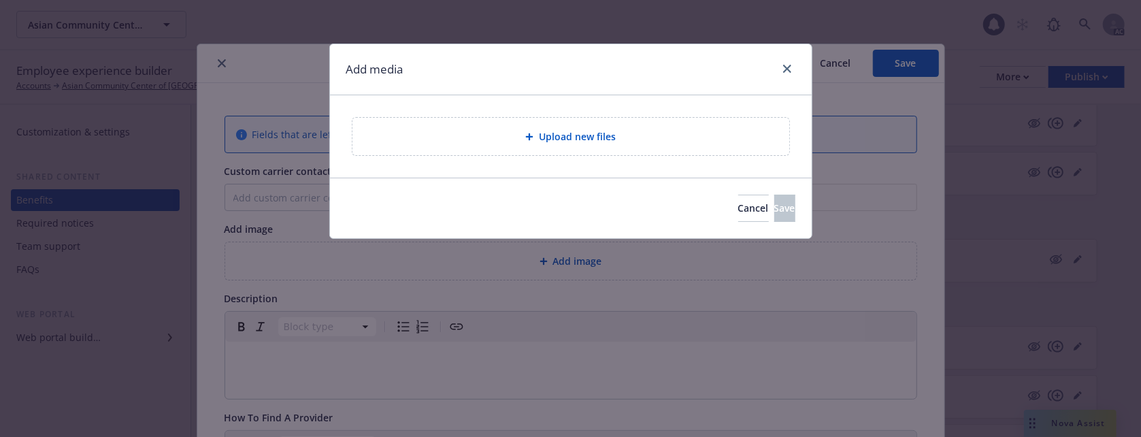
click at [580, 129] on span "Upload new files" at bounding box center [577, 136] width 77 height 14
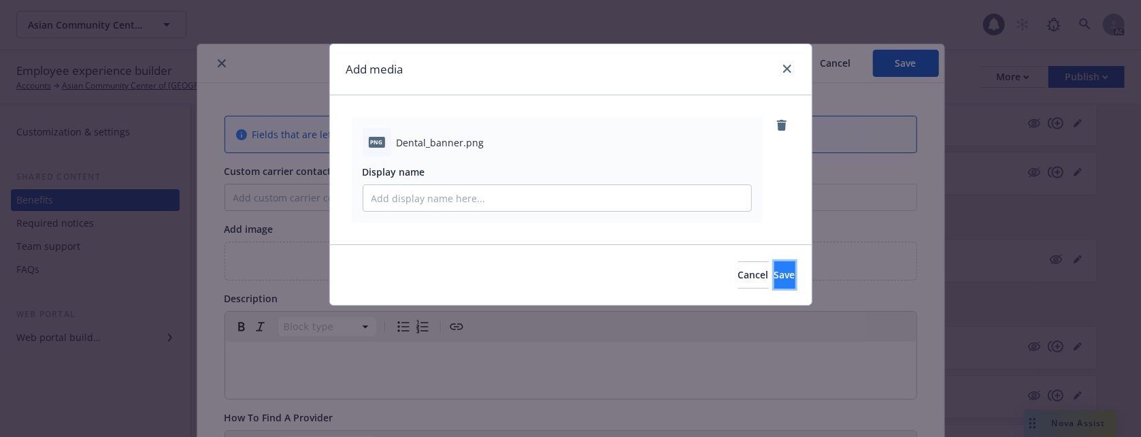
click at [775, 278] on span "Save" at bounding box center [785, 274] width 21 height 13
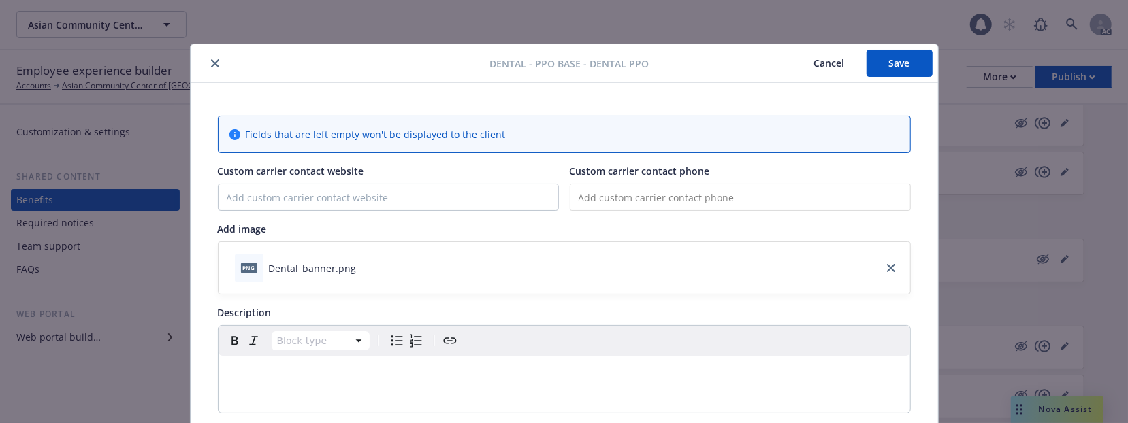
drag, startPoint x: 912, startPoint y: 59, endPoint x: 869, endPoint y: 61, distance: 43.6
click at [912, 59] on button "Save" at bounding box center [899, 63] width 66 height 27
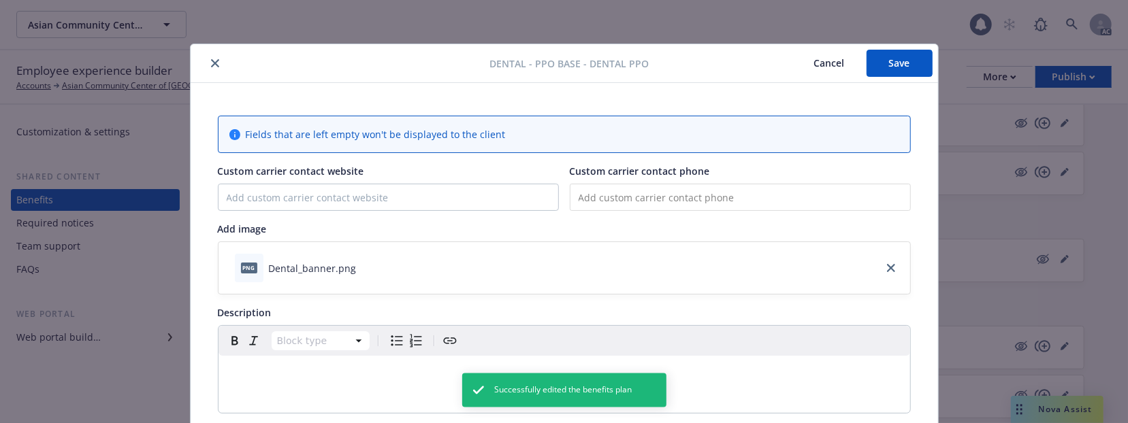
drag, startPoint x: 815, startPoint y: 61, endPoint x: 1135, endPoint y: 96, distance: 322.5
click at [817, 61] on button "Cancel" at bounding box center [829, 63] width 74 height 27
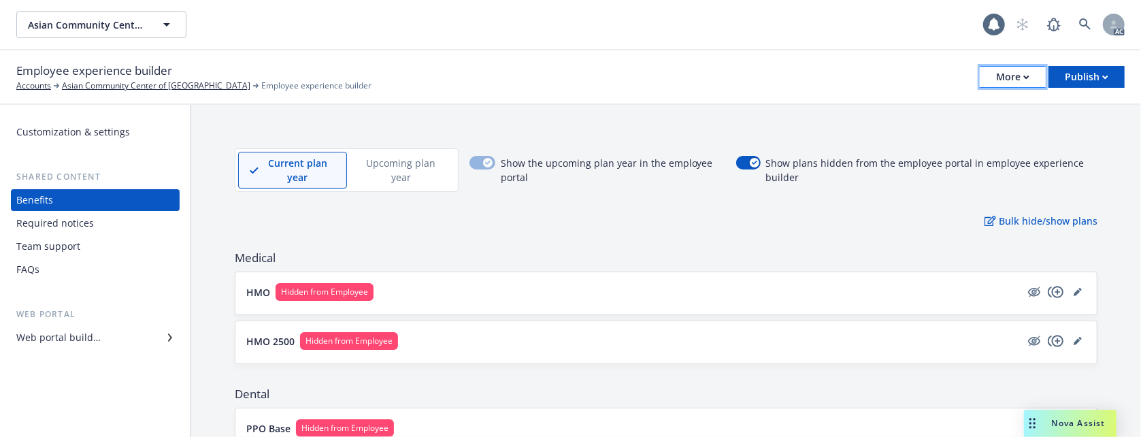
click at [1016, 79] on div "More" at bounding box center [1012, 77] width 33 height 20
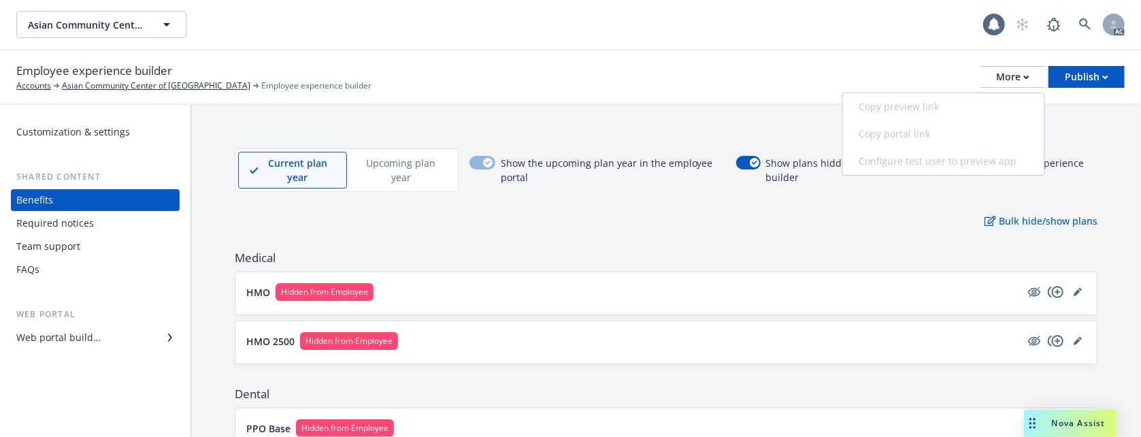
click at [919, 112] on div "Copy preview link Copy portal link Configure test user to preview app" at bounding box center [943, 134] width 201 height 82
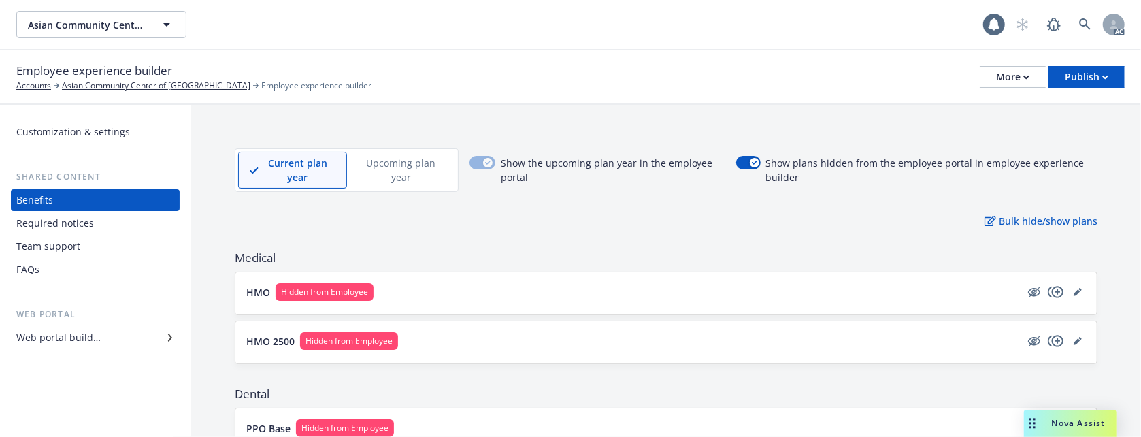
click at [85, 338] on div "Web portal builder" at bounding box center [58, 338] width 84 height 22
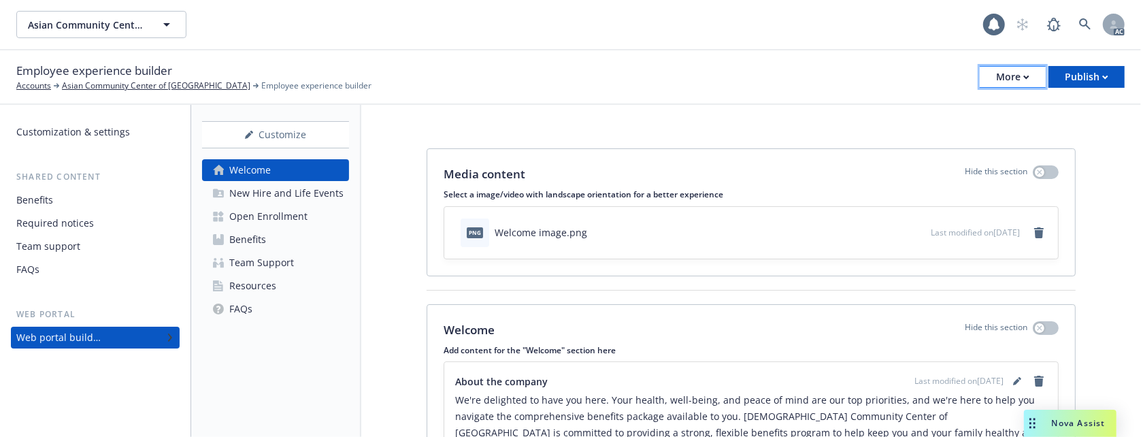
click at [1003, 78] on div "More" at bounding box center [1012, 77] width 33 height 20
click at [943, 109] on div "Copy preview link Copy portal link Configure test user to preview app" at bounding box center [943, 134] width 201 height 82
click at [270, 310] on link "FAQs" at bounding box center [275, 309] width 147 height 22
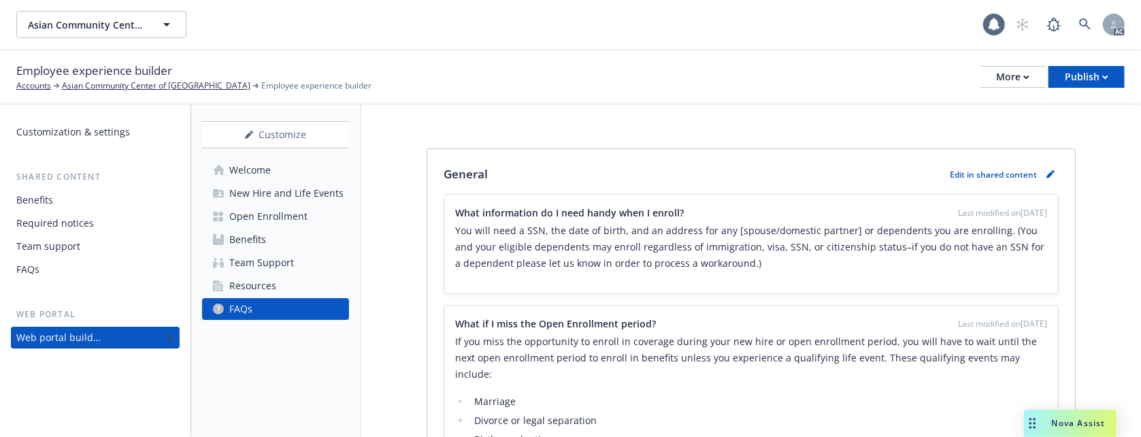
click at [286, 285] on link "Resources" at bounding box center [275, 286] width 147 height 22
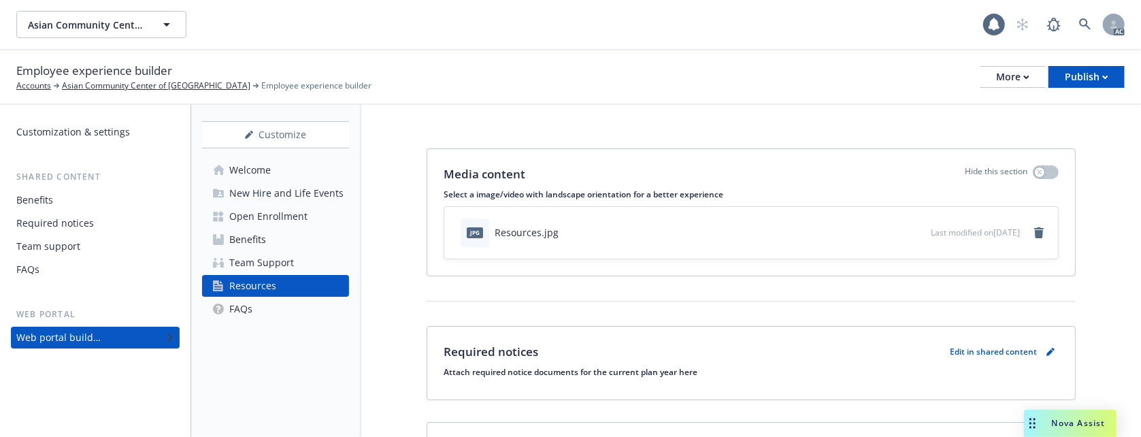
click at [252, 240] on div "Benefits" at bounding box center [247, 240] width 37 height 22
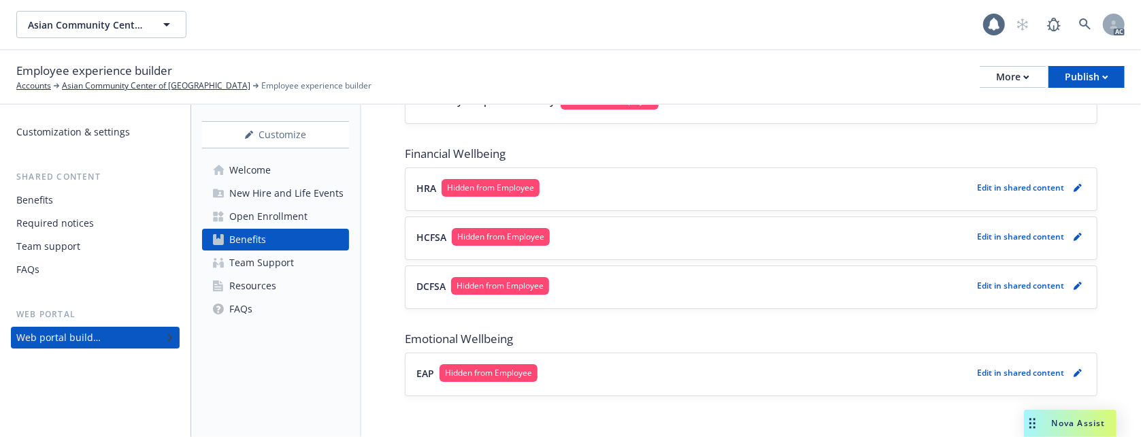
scroll to position [829, 0]
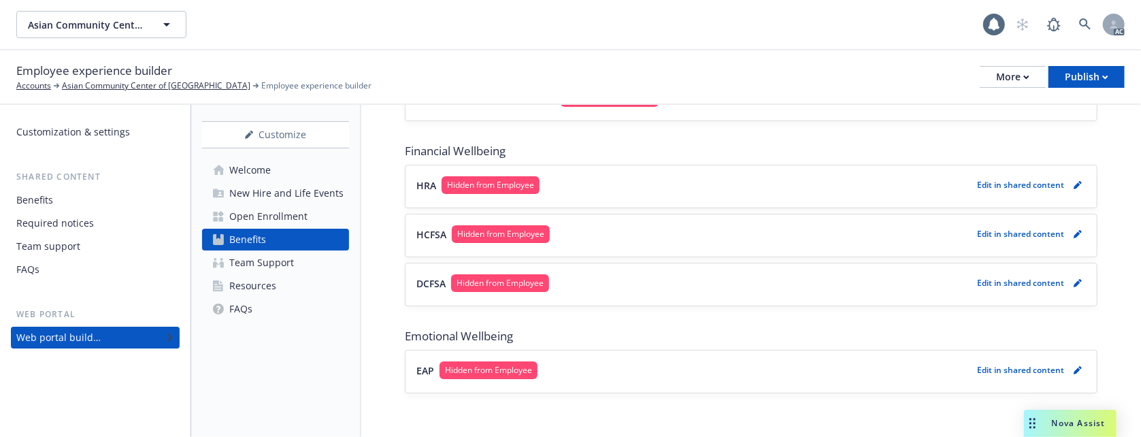
click at [834, 87] on div "Employee experience builder Accounts Asian Community Center of Sacramento Emplo…" at bounding box center [570, 77] width 1109 height 30
click at [55, 222] on div "Required notices" at bounding box center [55, 223] width 78 height 22
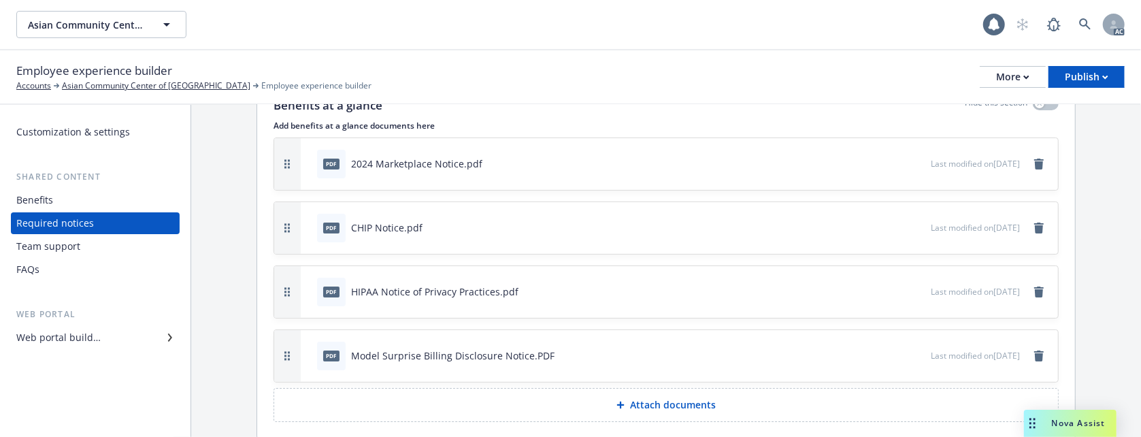
scroll to position [123, 0]
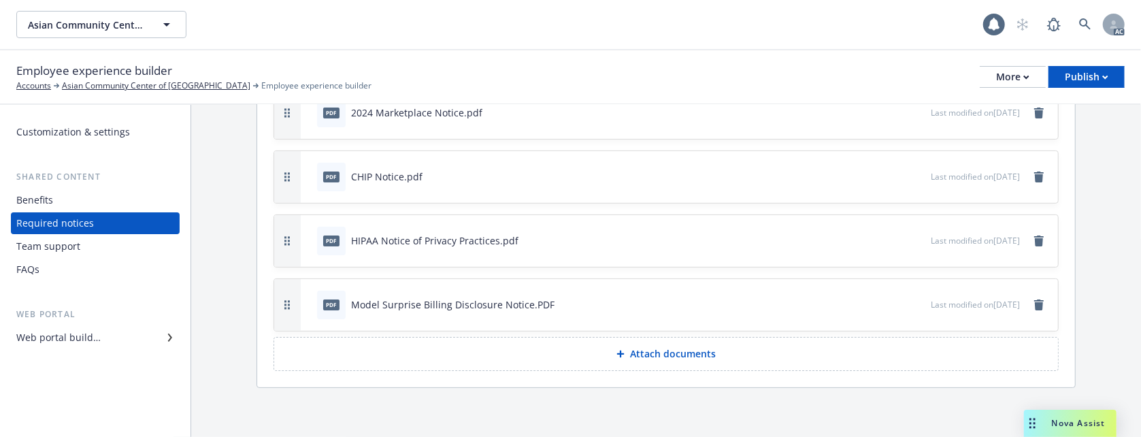
click at [48, 197] on div "Benefits" at bounding box center [34, 200] width 37 height 22
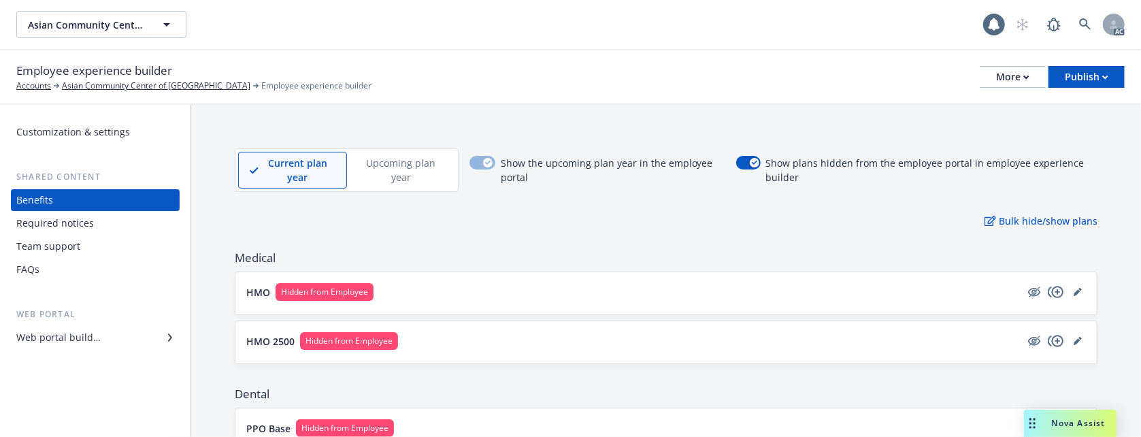
click at [55, 242] on div "Team support" at bounding box center [48, 247] width 64 height 22
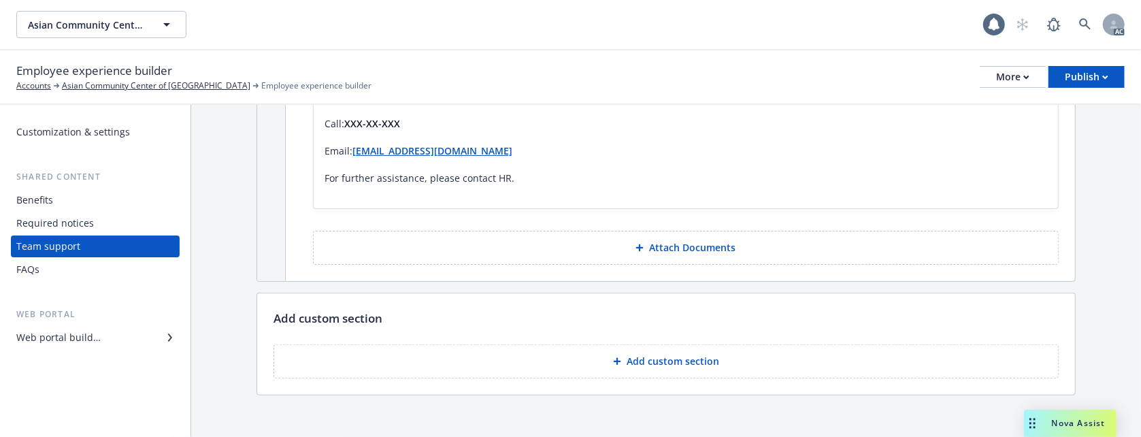
scroll to position [591, 0]
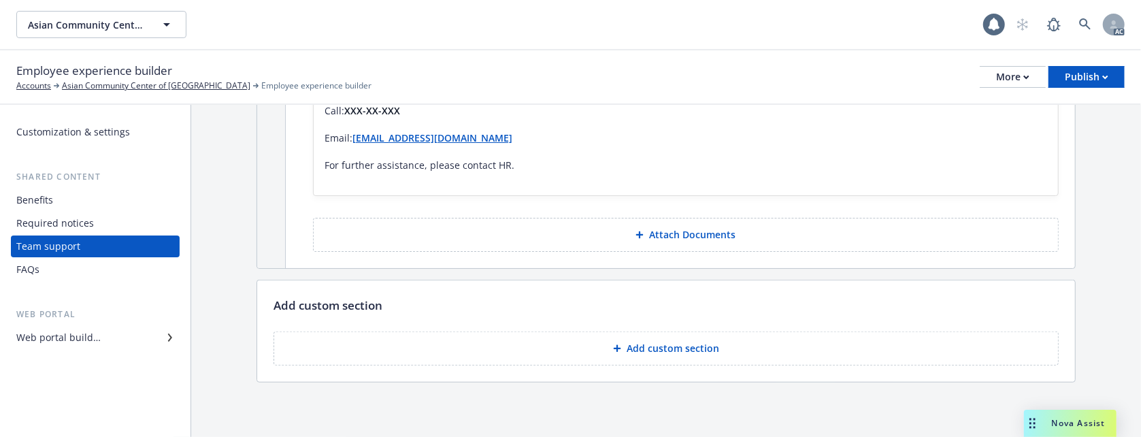
click at [63, 270] on div "FAQs" at bounding box center [95, 270] width 158 height 22
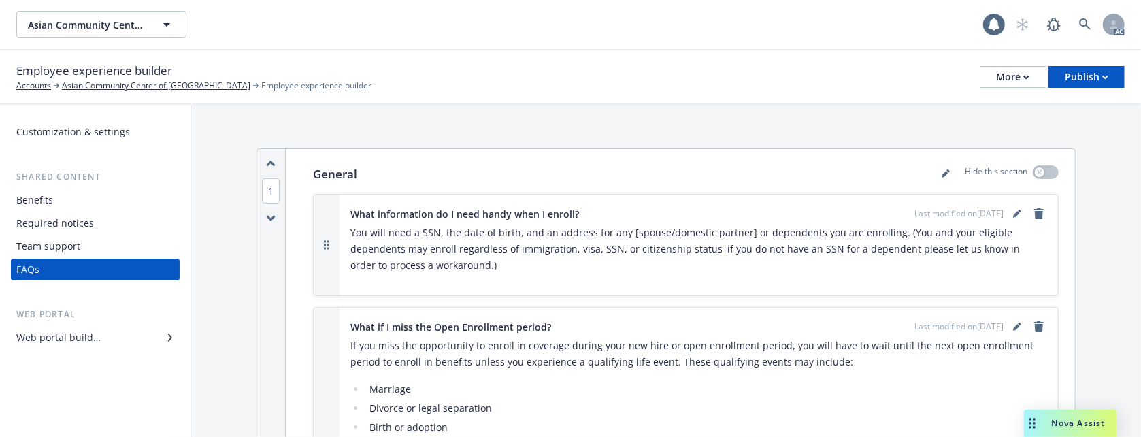
click at [56, 240] on div "Team support" at bounding box center [48, 247] width 64 height 22
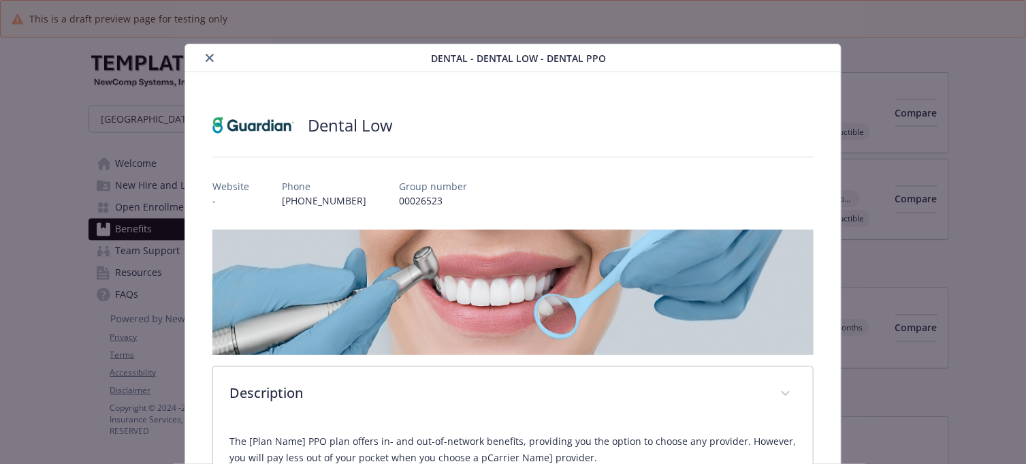
click at [201, 56] on button "close" at bounding box center [209, 58] width 16 height 16
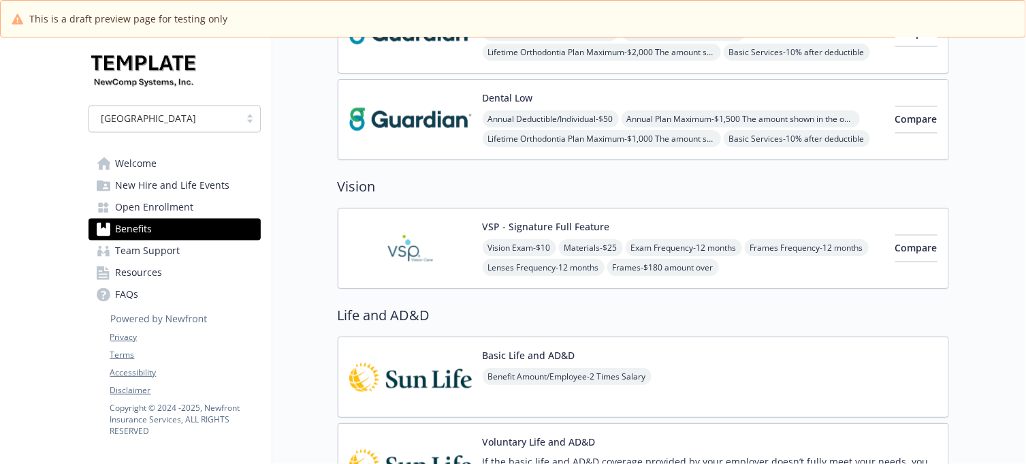
scroll to position [851, 0]
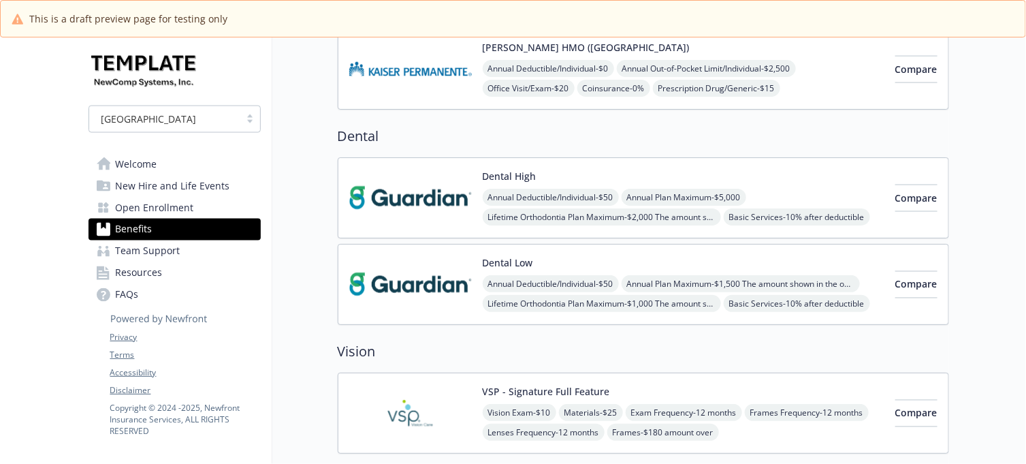
click at [666, 178] on div "Dental High Annual Deductible/Individual - $50 Annual Plan Maximum - $5,000 Lif…" at bounding box center [684, 198] width 402 height 58
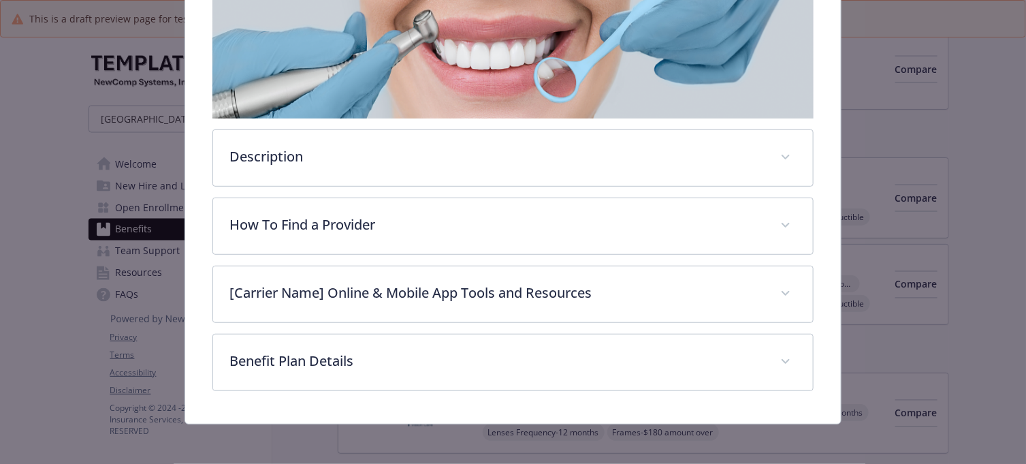
scroll to position [240, 0]
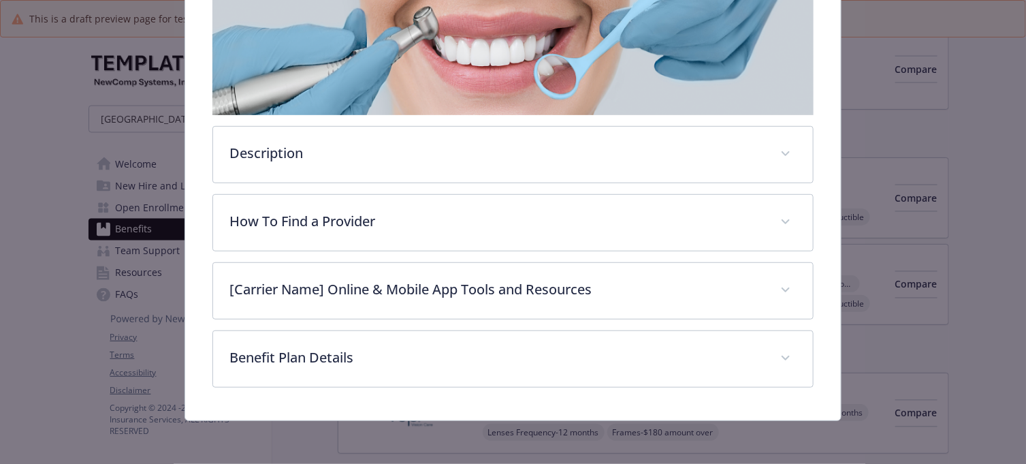
drag, startPoint x: 66, startPoint y: 189, endPoint x: 100, endPoint y: 201, distance: 36.4
click at [65, 189] on div "Dental - Dental High - Dental PPO Dental High Website - Phone [PHONE_NUMBER] Gr…" at bounding box center [513, 232] width 1026 height 464
